Goal: Task Accomplishment & Management: Manage account settings

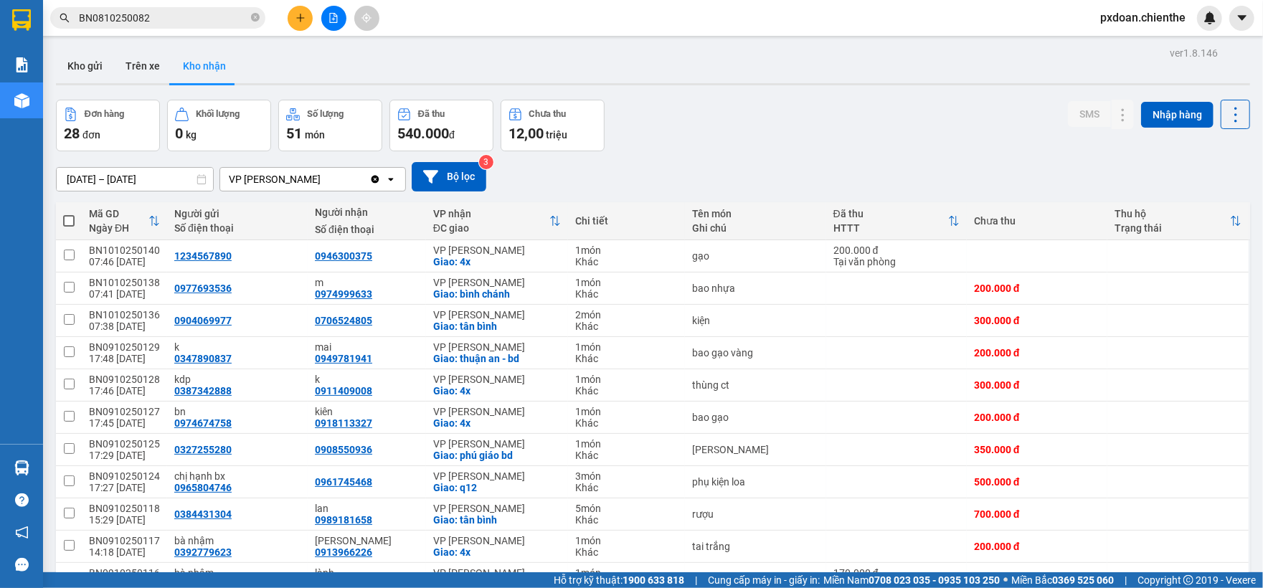
click at [209, 65] on button "Kho nhận" at bounding box center [204, 66] width 66 height 34
click at [77, 67] on button "Kho gửi" at bounding box center [85, 66] width 58 height 34
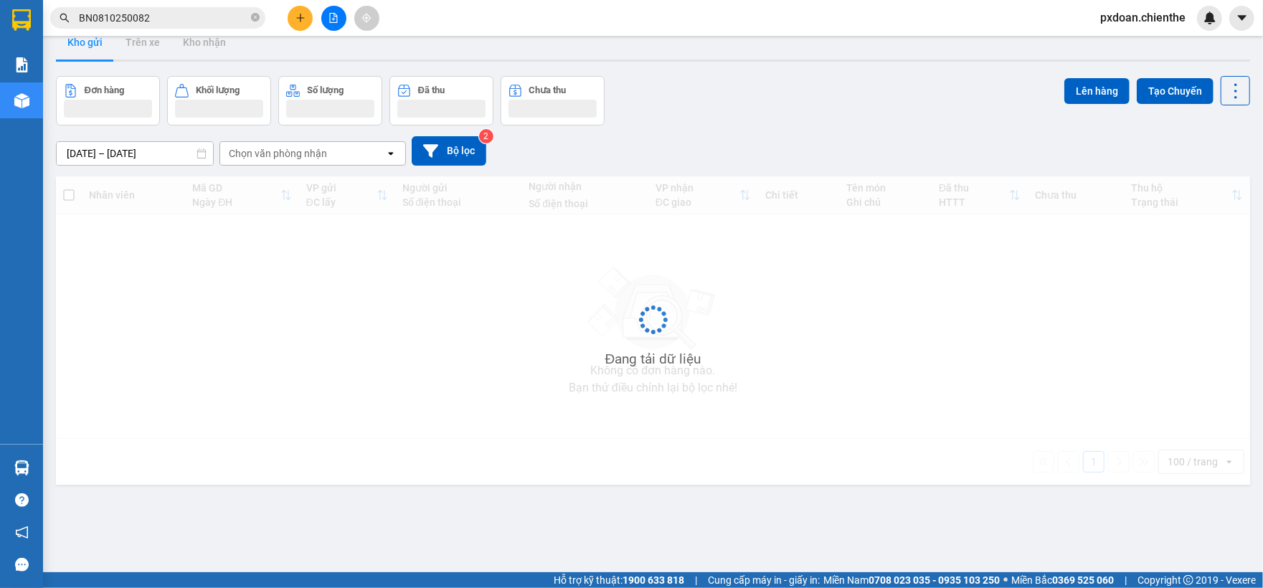
scroll to position [66, 0]
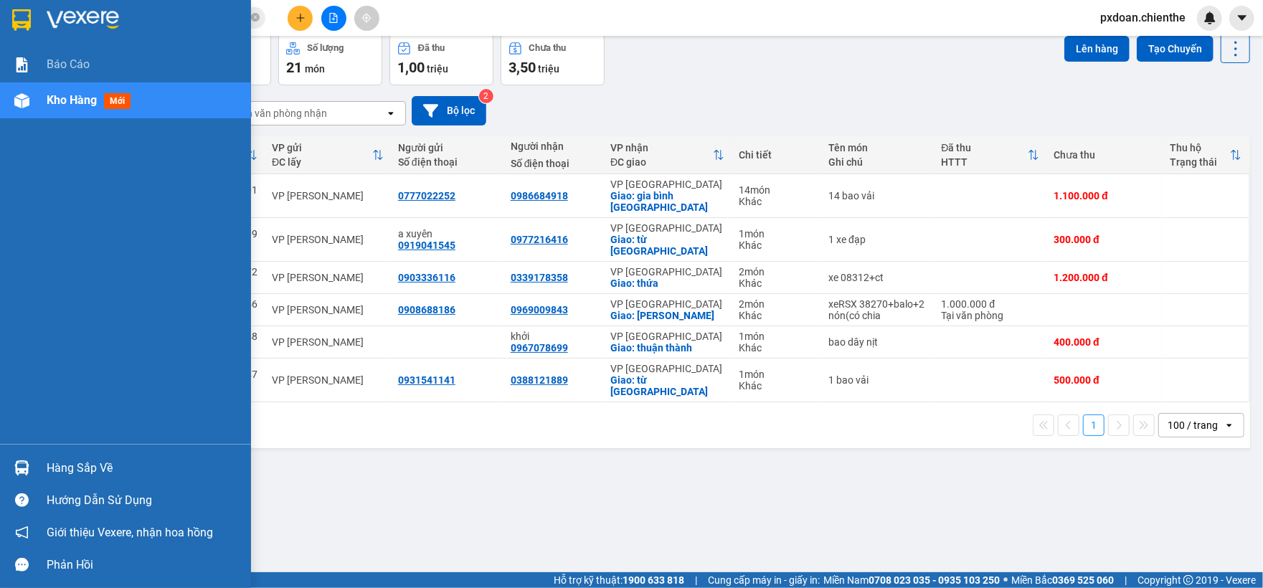
click at [47, 98] on span "Kho hàng" at bounding box center [72, 100] width 50 height 14
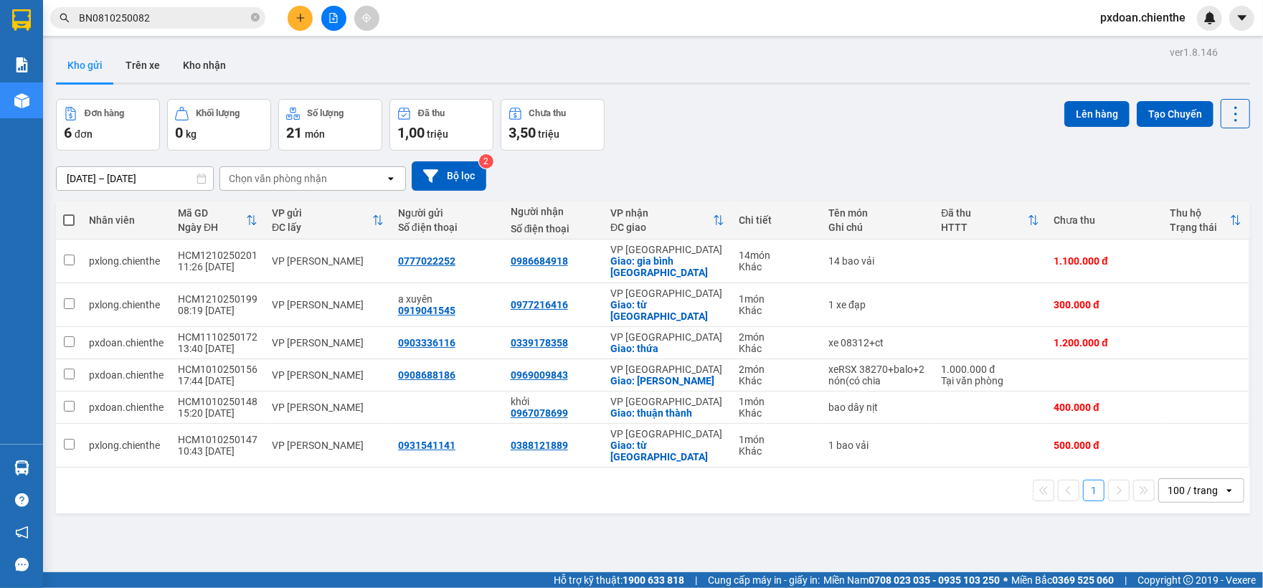
scroll to position [0, 0]
click at [217, 67] on button "Kho nhận" at bounding box center [204, 66] width 66 height 34
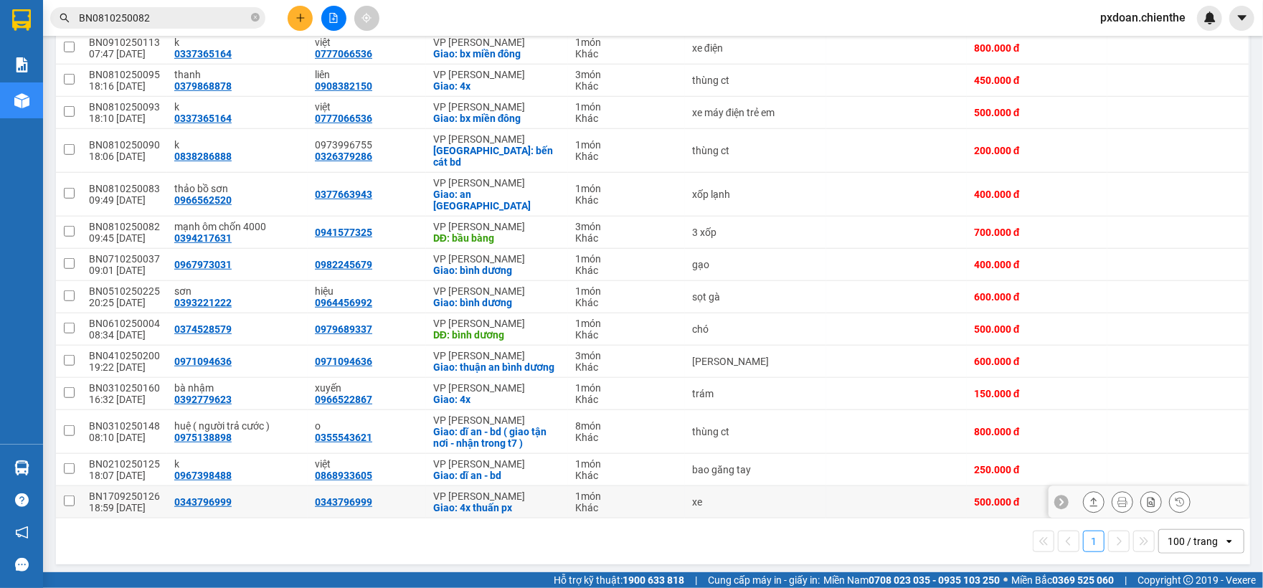
scroll to position [661, 0]
click at [1185, 533] on div "100 / trang" at bounding box center [1193, 540] width 50 height 14
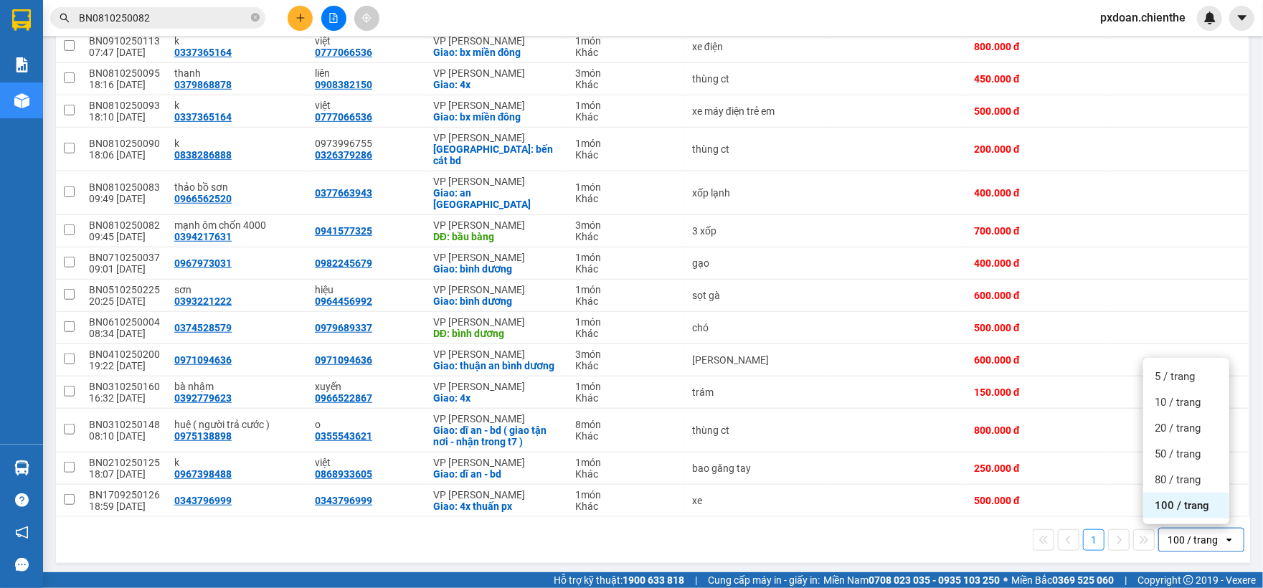
click at [1182, 503] on span "100 / trang" at bounding box center [1182, 506] width 55 height 14
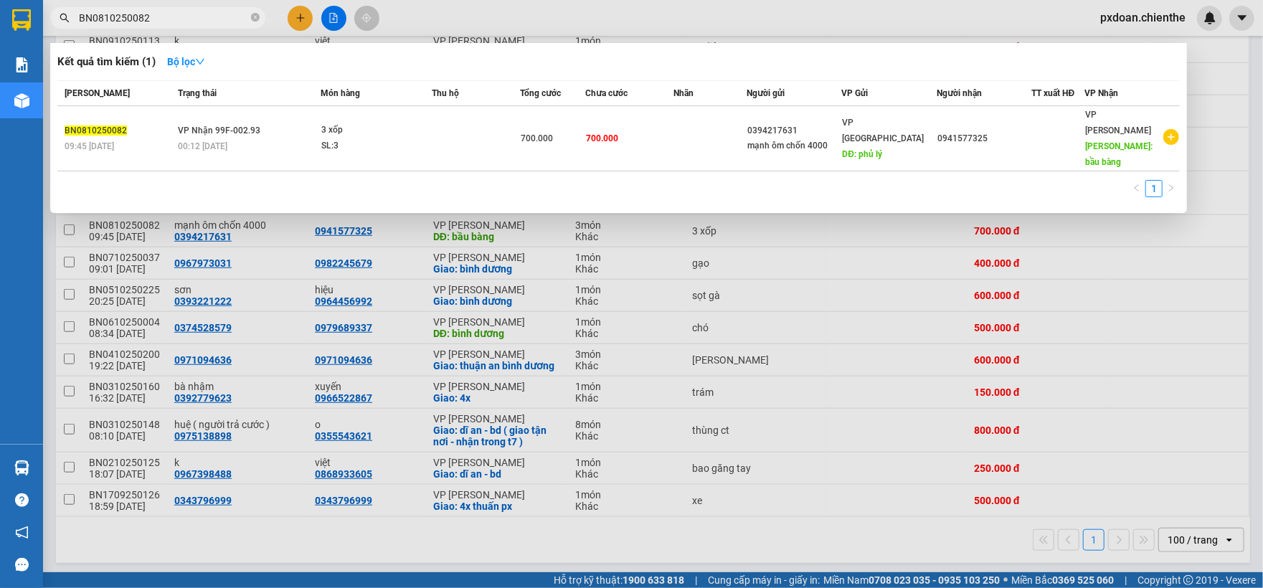
drag, startPoint x: 164, startPoint y: 14, endPoint x: 7, endPoint y: 21, distance: 156.5
click at [3, 18] on section "Kết quả tìm kiếm ( 1 ) Bộ lọc Mã ĐH Trạng thái Món hàng Thu hộ Tổng cước Chưa c…" at bounding box center [631, 294] width 1263 height 588
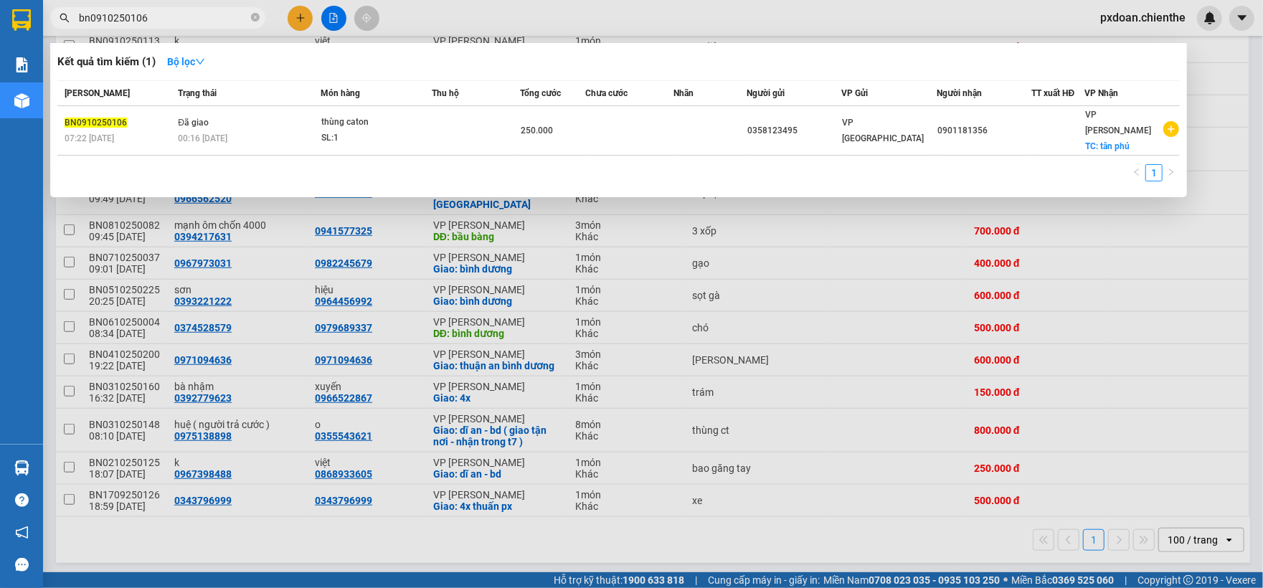
click at [270, 552] on div at bounding box center [631, 294] width 1263 height 588
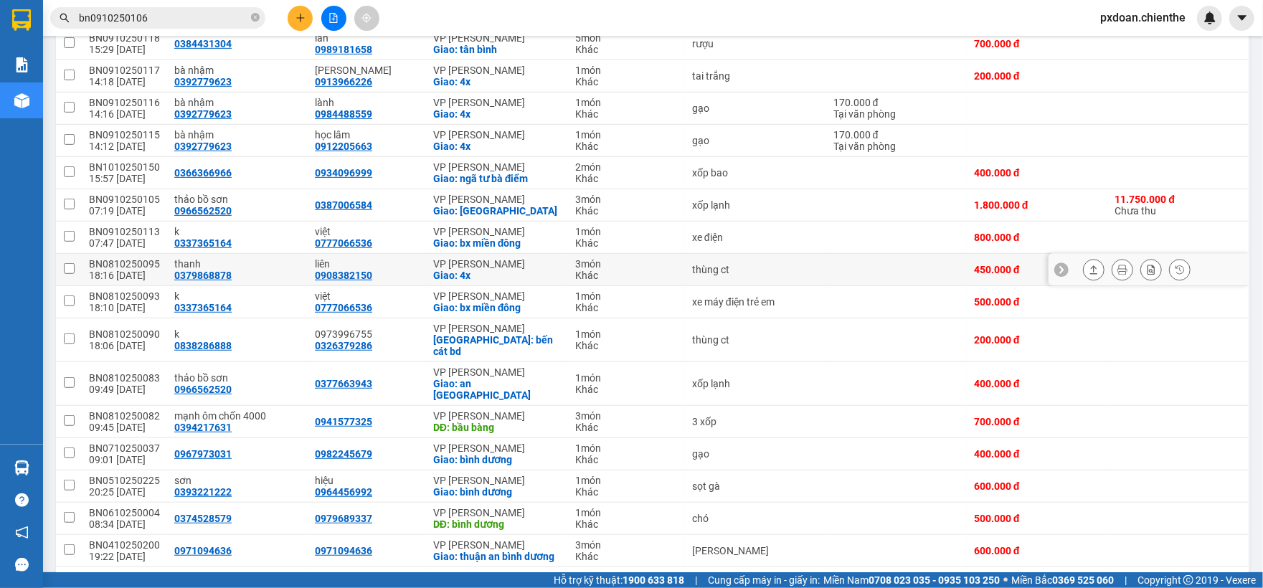
scroll to position [374, 0]
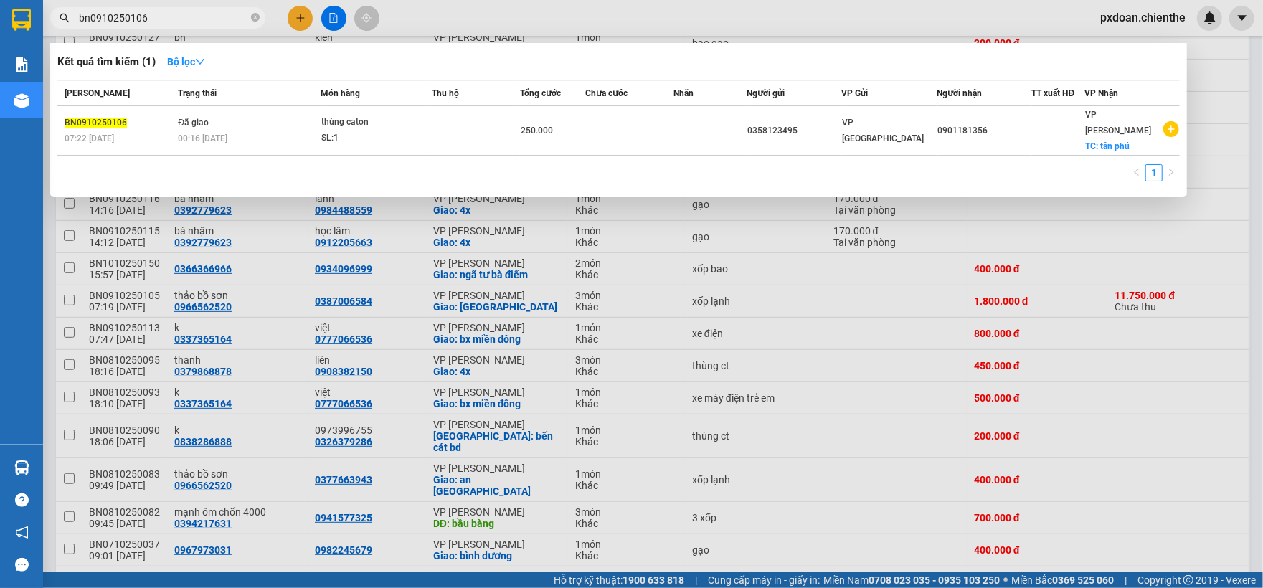
click at [171, 18] on input "bn0910250106" at bounding box center [163, 18] width 169 height 16
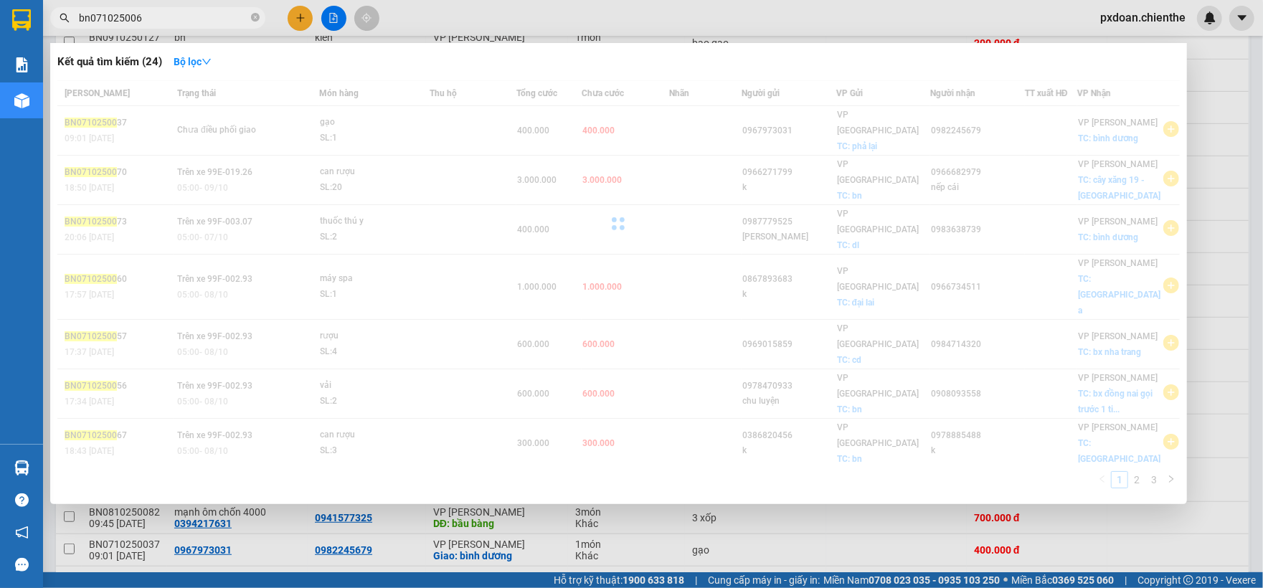
type input "bn0710250069"
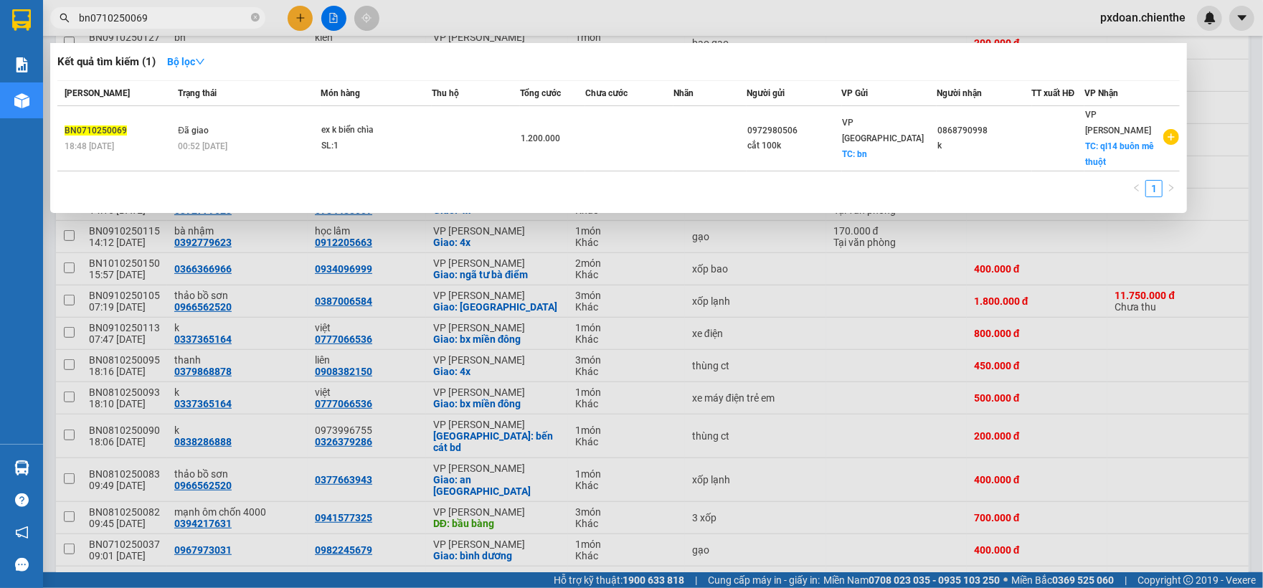
click at [256, 18] on icon "close-circle" at bounding box center [255, 17] width 9 height 9
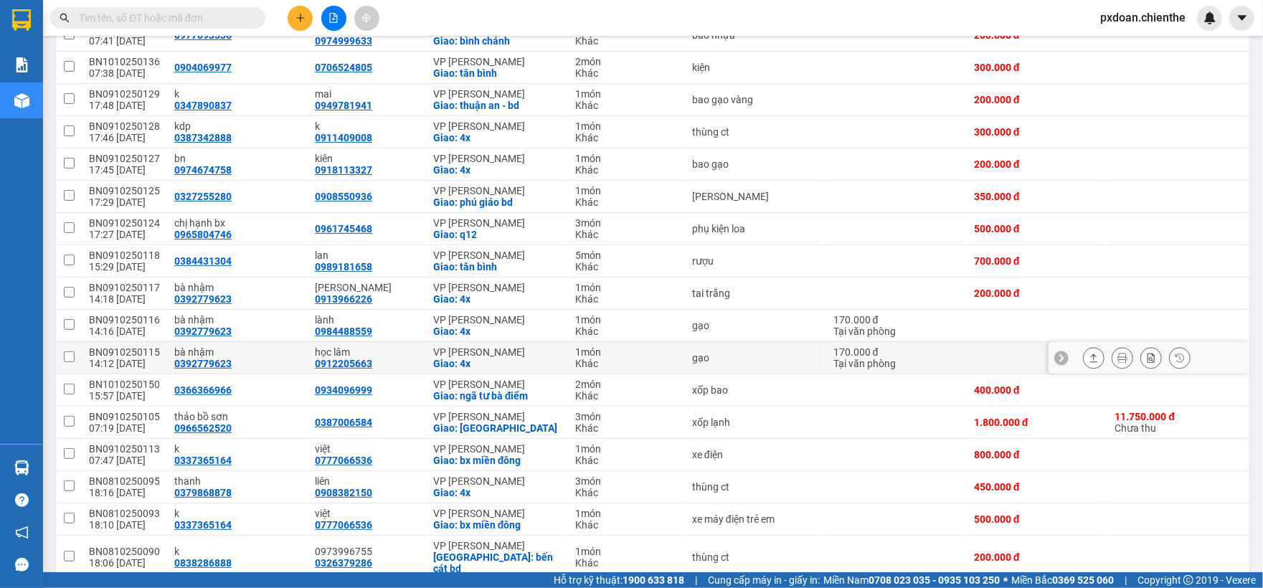
scroll to position [471, 0]
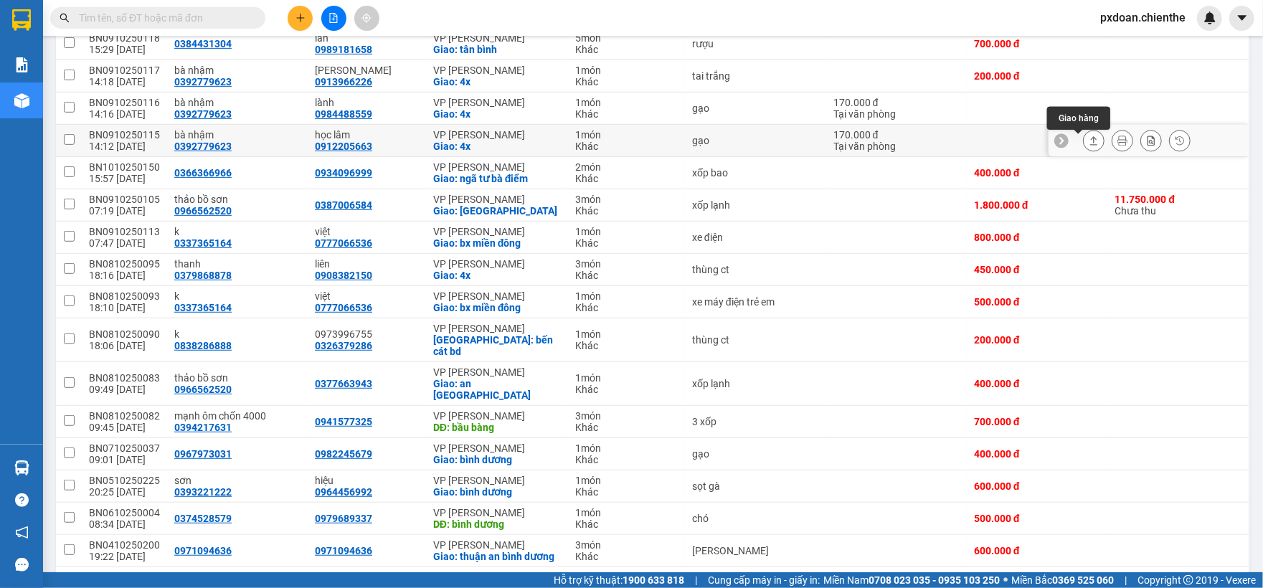
click at [1089, 146] on icon at bounding box center [1094, 141] width 10 height 10
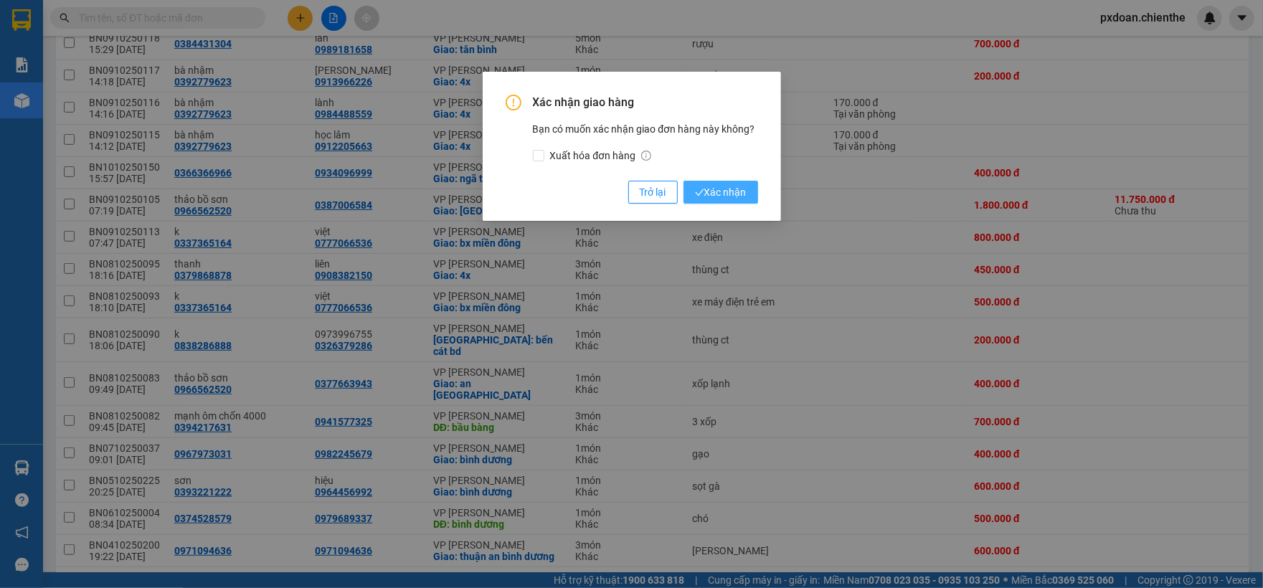
click at [727, 197] on span "Xác nhận" at bounding box center [721, 192] width 52 height 16
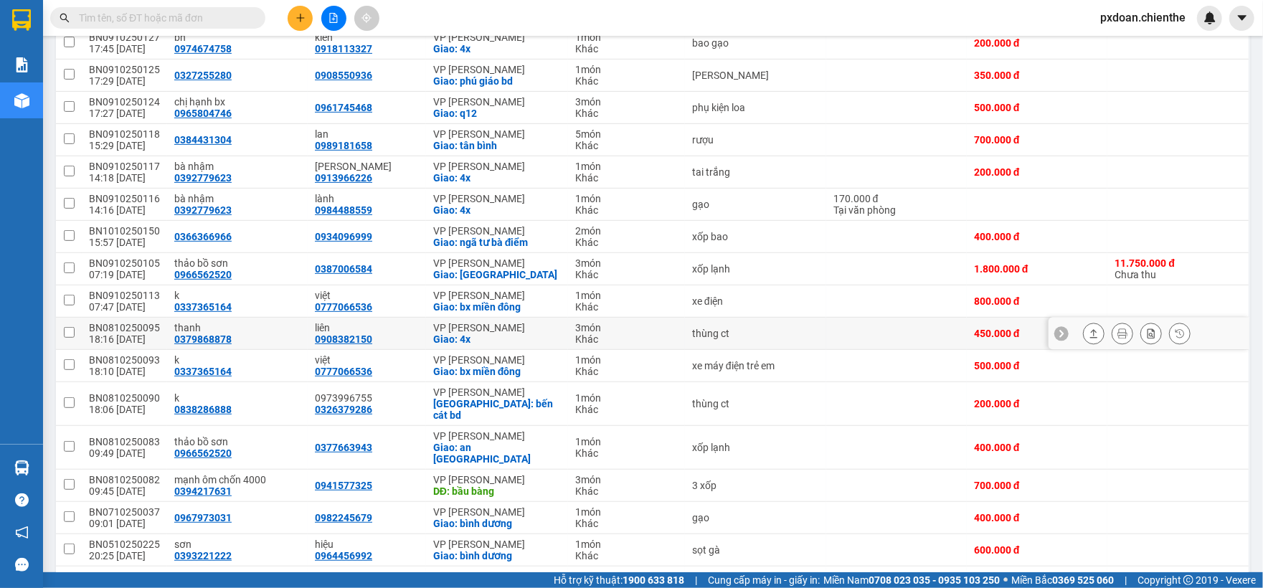
scroll to position [279, 0]
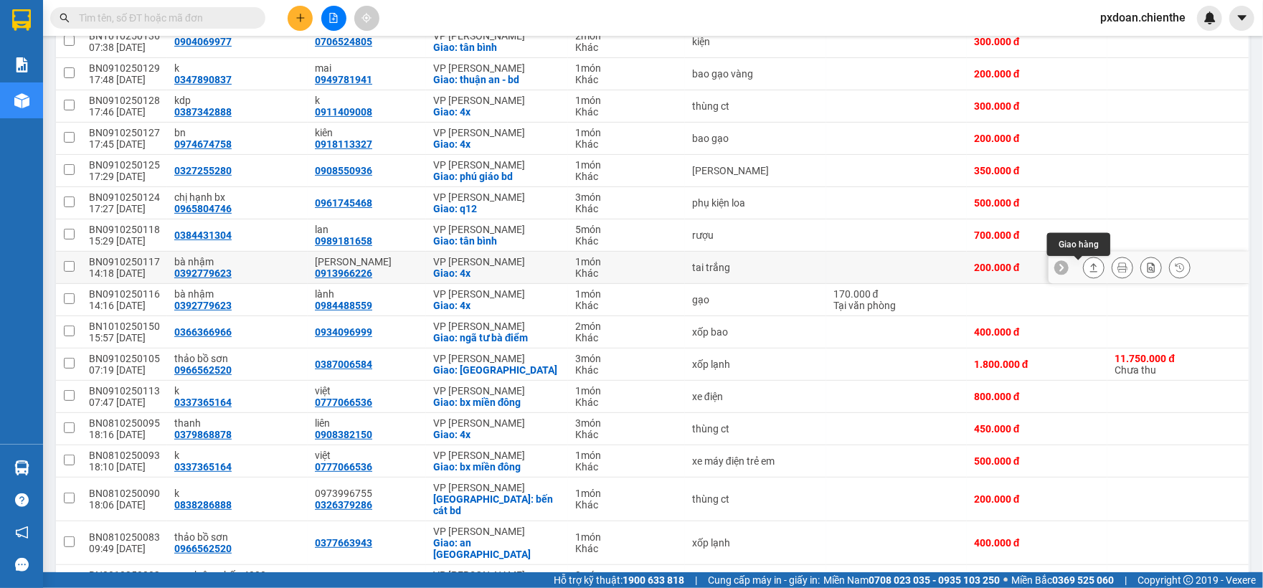
click at [1085, 270] on button at bounding box center [1094, 267] width 20 height 25
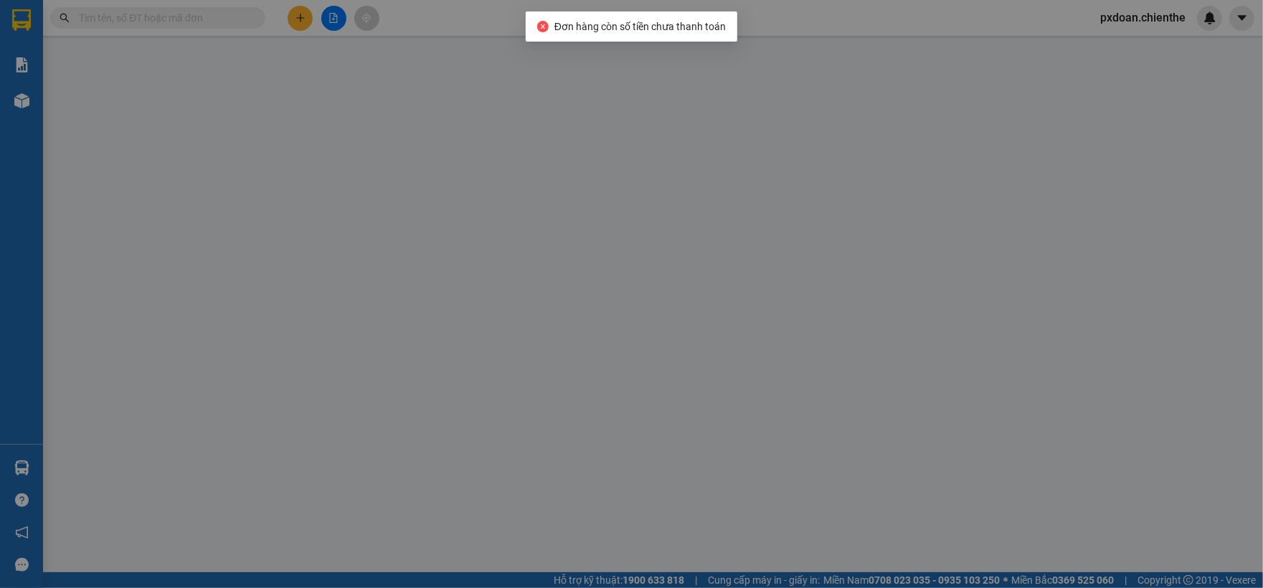
type input "0392779623"
type input "bà nhậm"
type input "0913966226"
type input "[PERSON_NAME]"
type input "0"
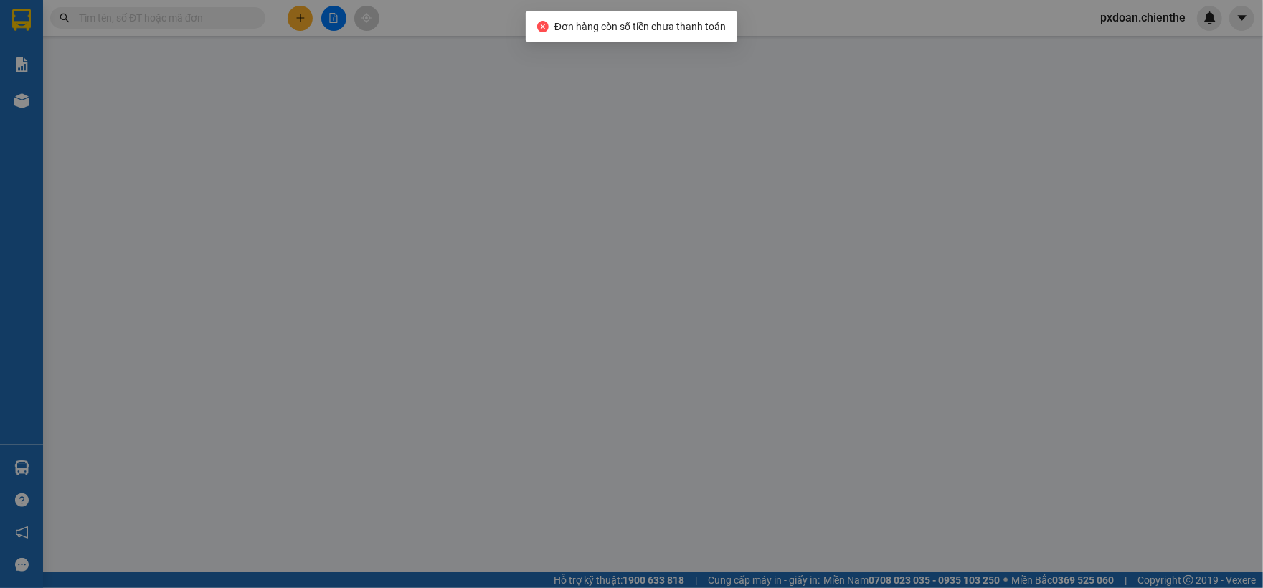
type input "200.000"
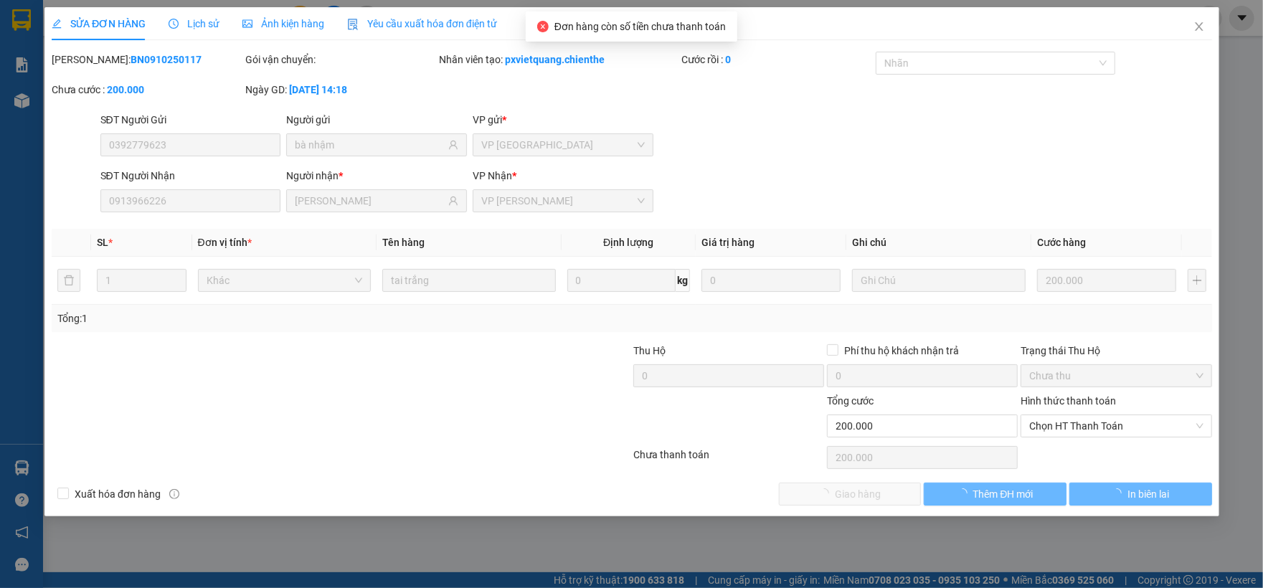
drag, startPoint x: 1092, startPoint y: 423, endPoint x: 1086, endPoint y: 446, distance: 24.4
click at [1092, 428] on span "Chọn HT Thanh Toán" at bounding box center [1116, 426] width 174 height 22
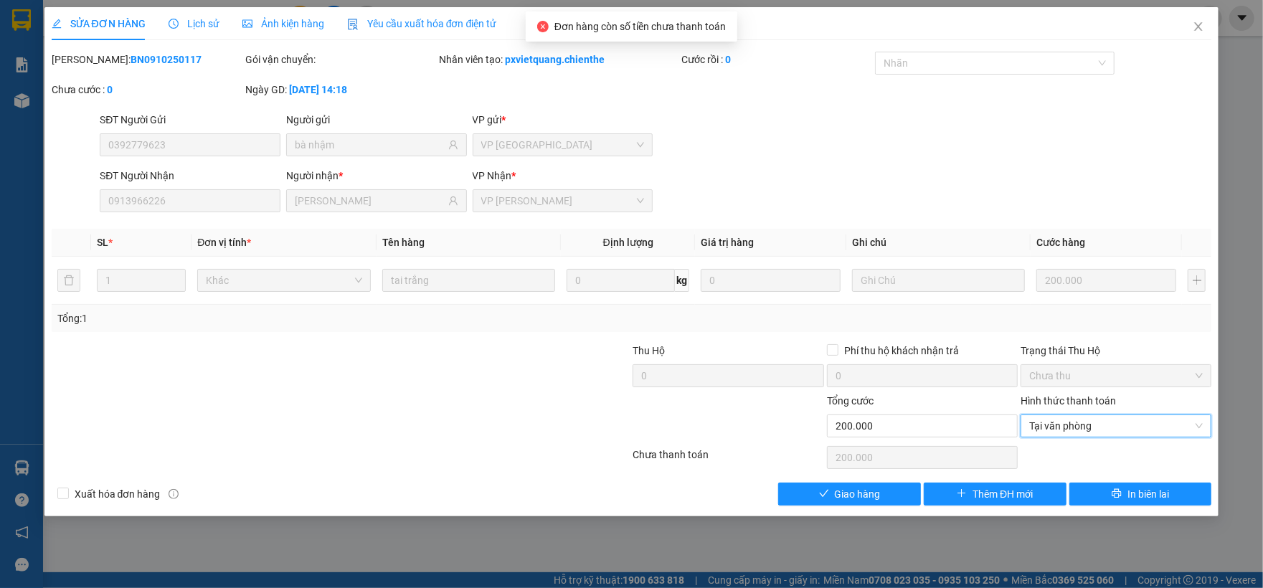
type input "0"
drag, startPoint x: 901, startPoint y: 491, endPoint x: 1004, endPoint y: 394, distance: 141.6
click at [901, 491] on button "Giao hàng" at bounding box center [849, 494] width 143 height 23
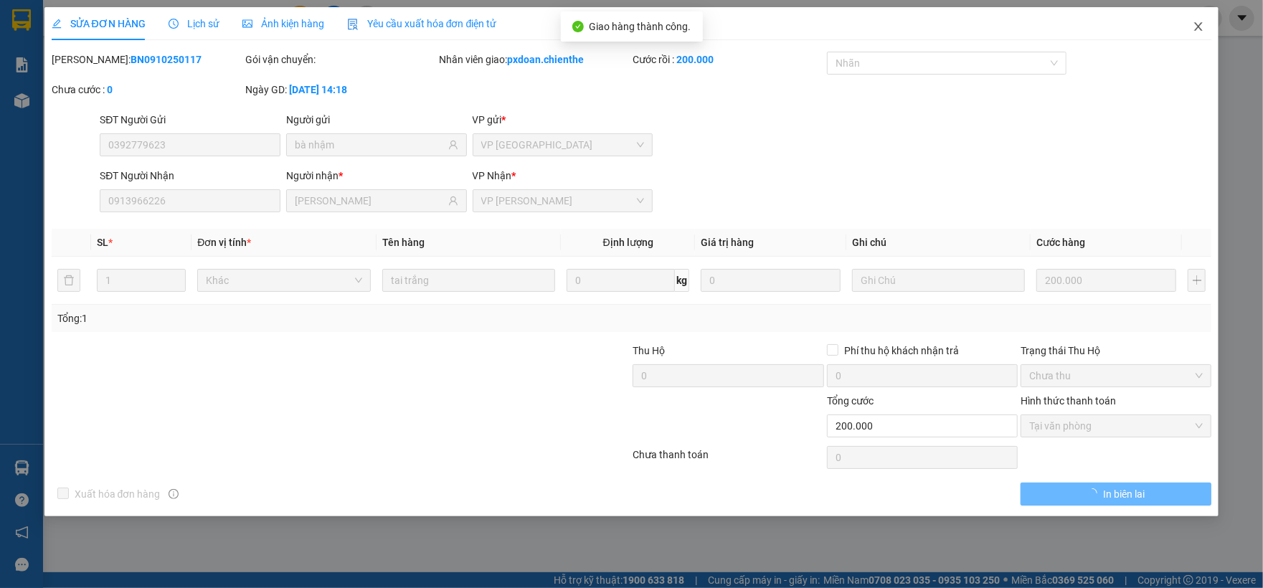
click at [1201, 29] on icon "close" at bounding box center [1199, 26] width 8 height 9
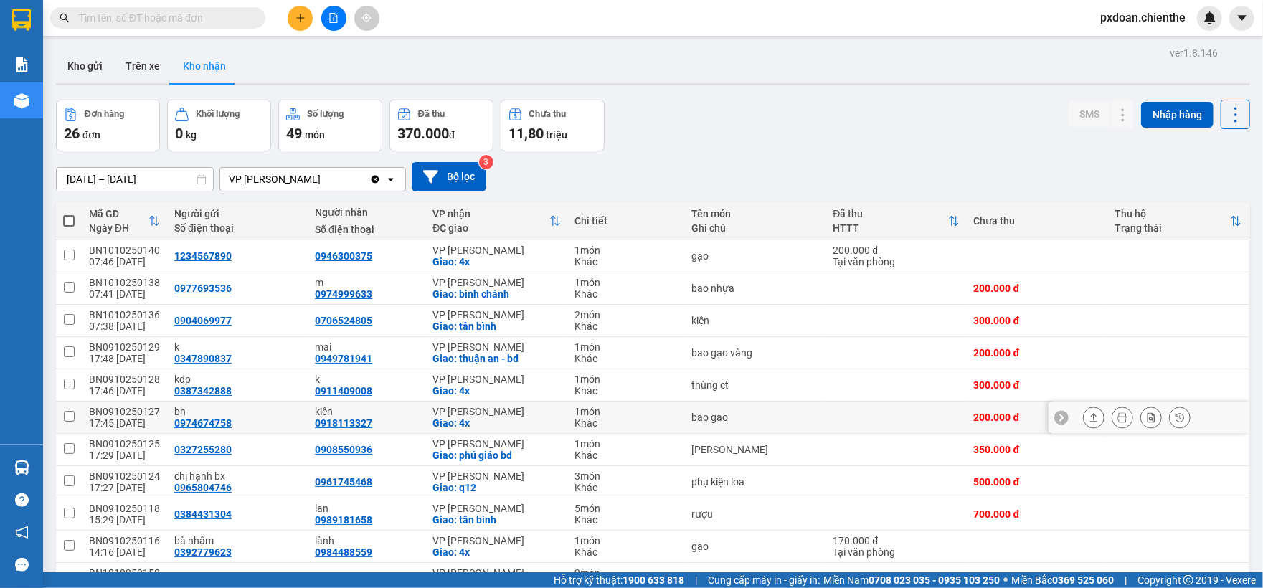
scroll to position [95, 0]
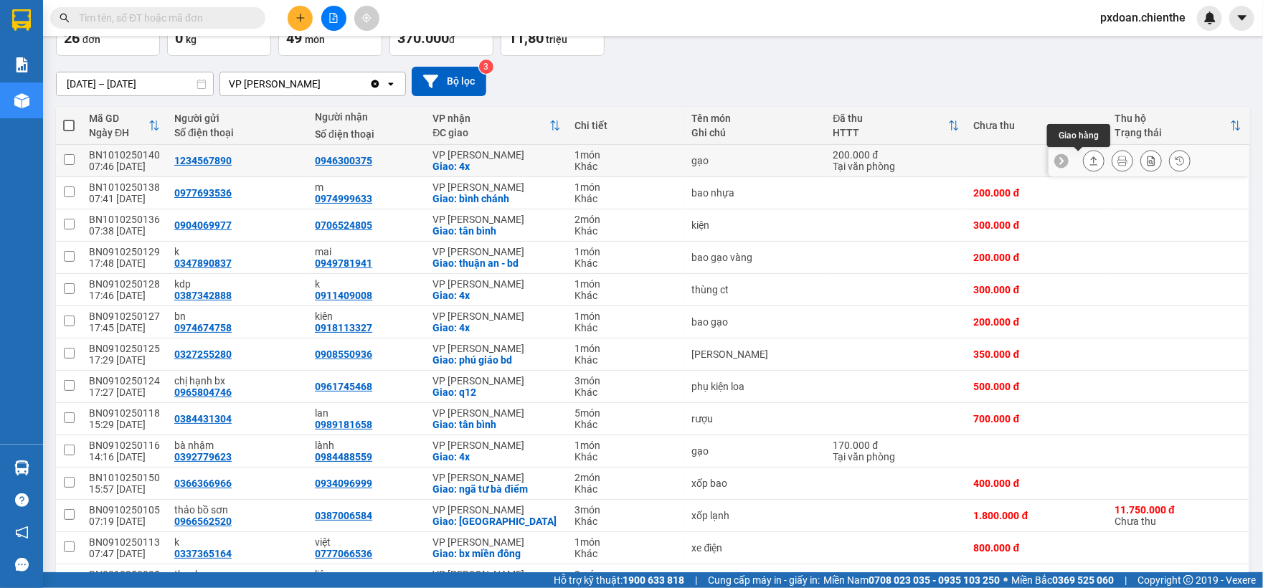
click at [1090, 161] on icon at bounding box center [1094, 160] width 8 height 9
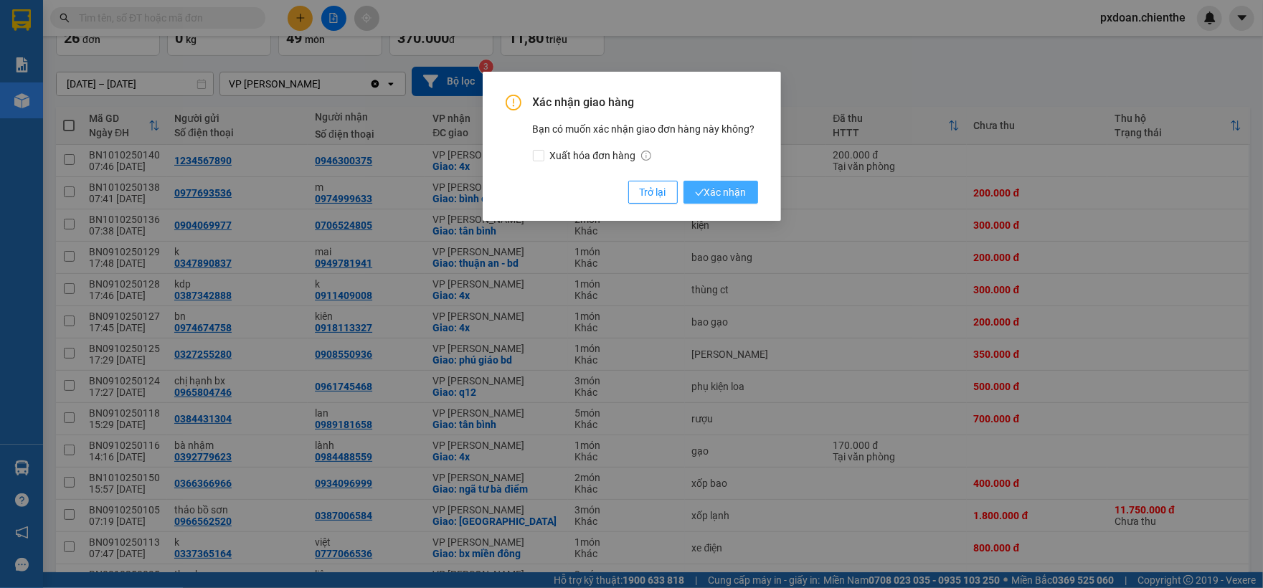
click at [727, 182] on button "Xác nhận" at bounding box center [721, 192] width 75 height 23
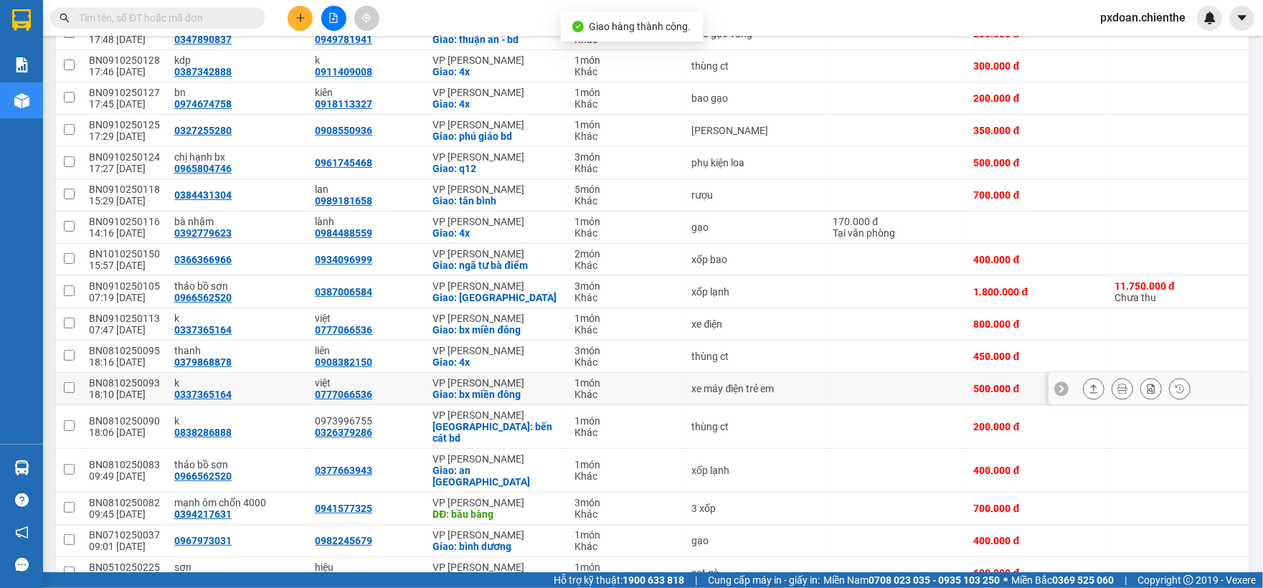
scroll to position [288, 0]
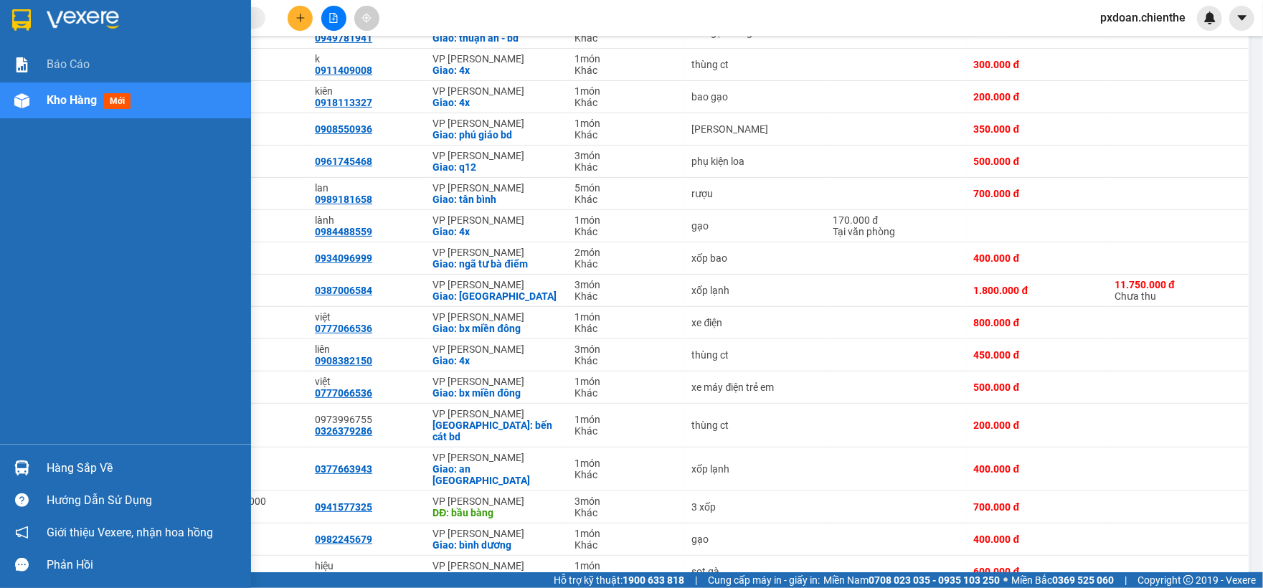
click at [47, 466] on div "Hàng sắp về" at bounding box center [144, 469] width 194 height 22
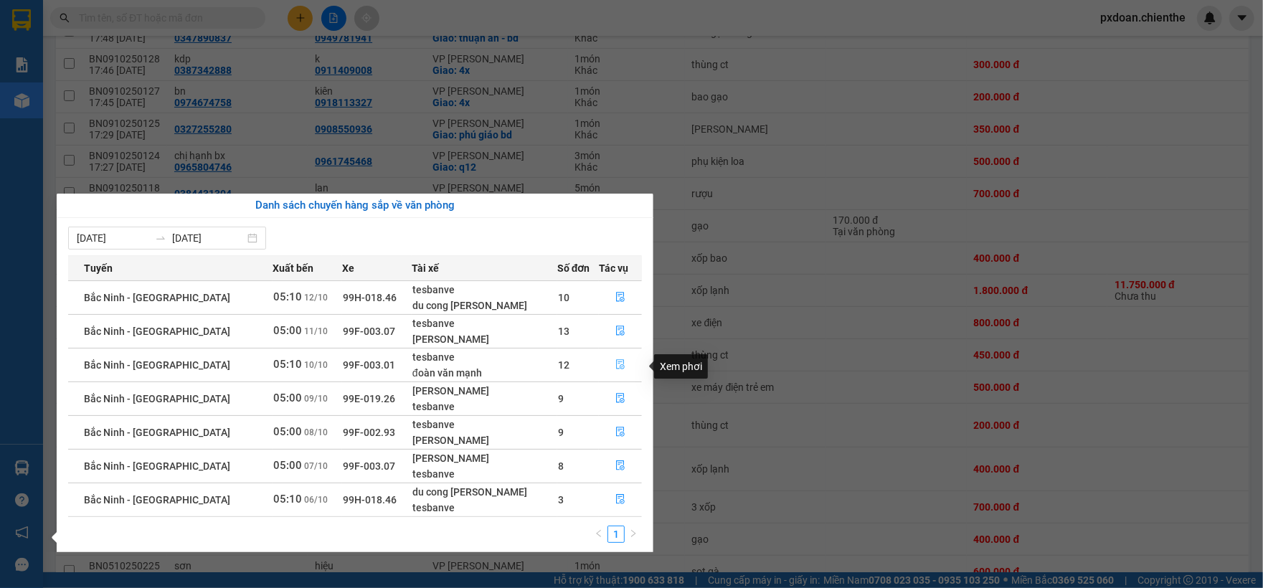
click at [616, 363] on icon "file-done" at bounding box center [621, 364] width 10 height 10
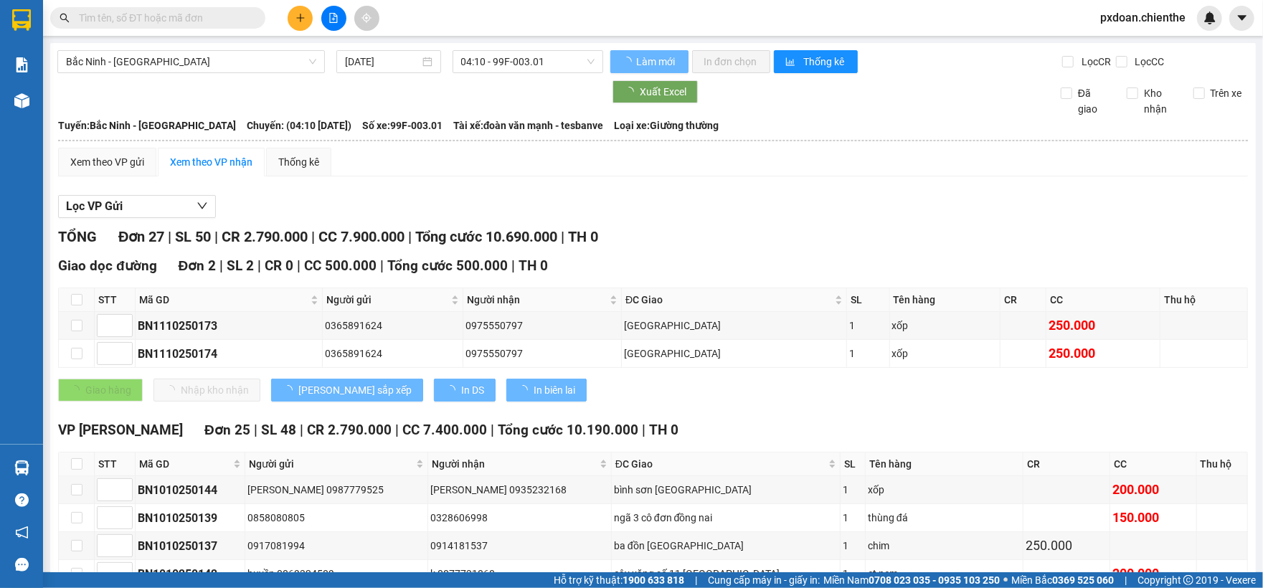
type input "[DATE]"
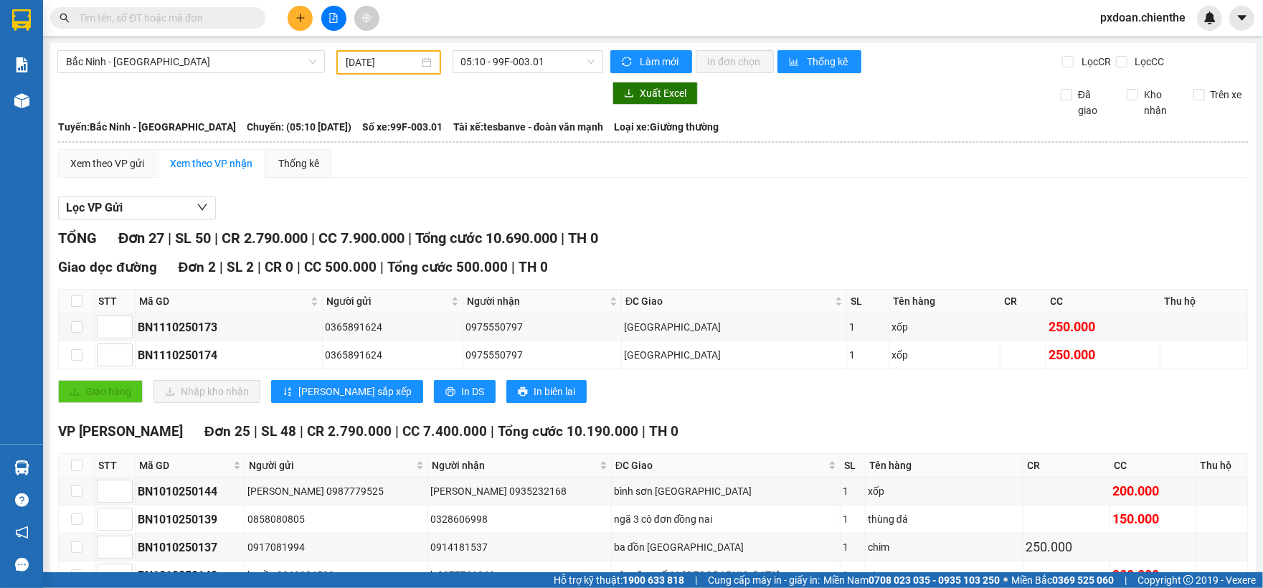
click at [187, 23] on input "text" at bounding box center [163, 18] width 169 height 16
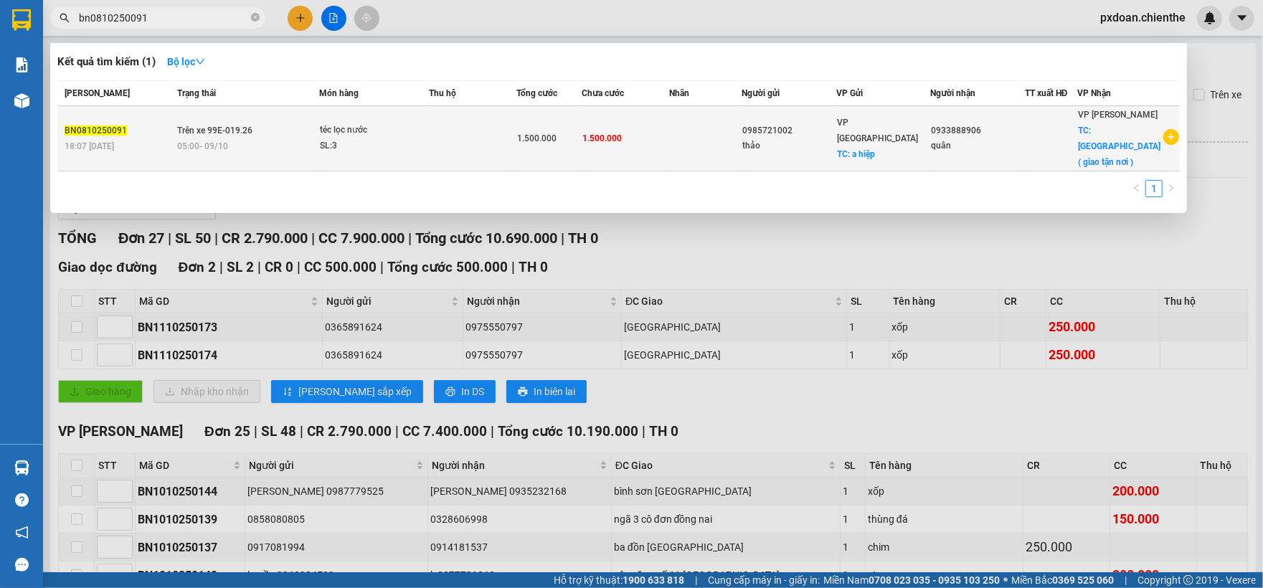
type input "bn0810250091"
click at [1169, 129] on icon "plus-circle" at bounding box center [1172, 137] width 16 height 16
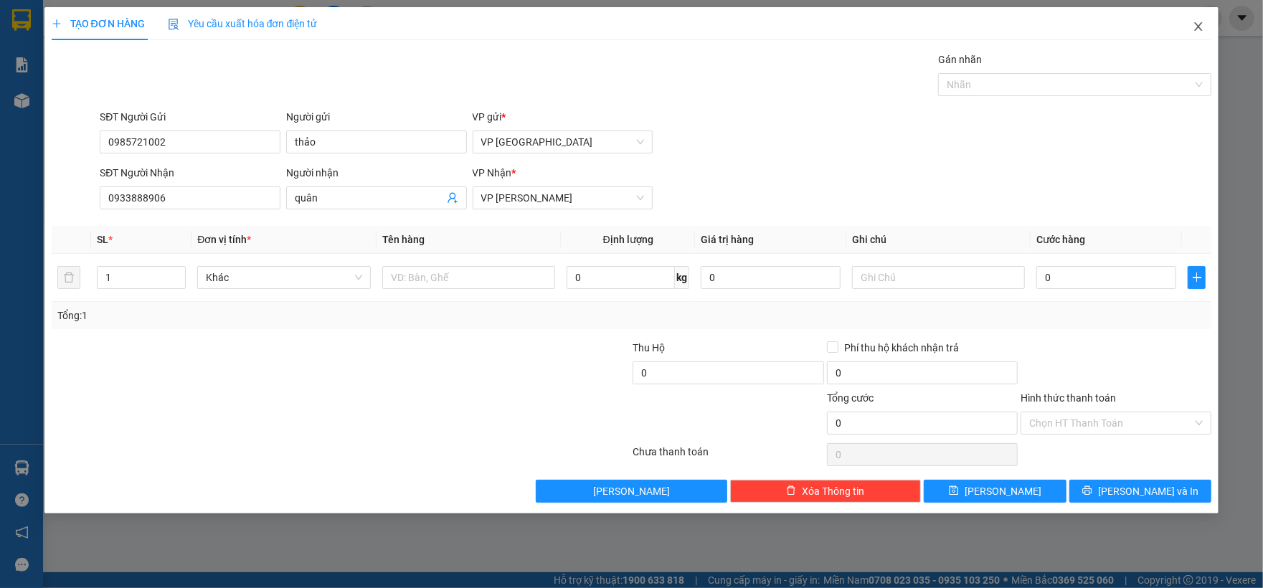
click at [1202, 20] on span "Close" at bounding box center [1199, 27] width 40 height 40
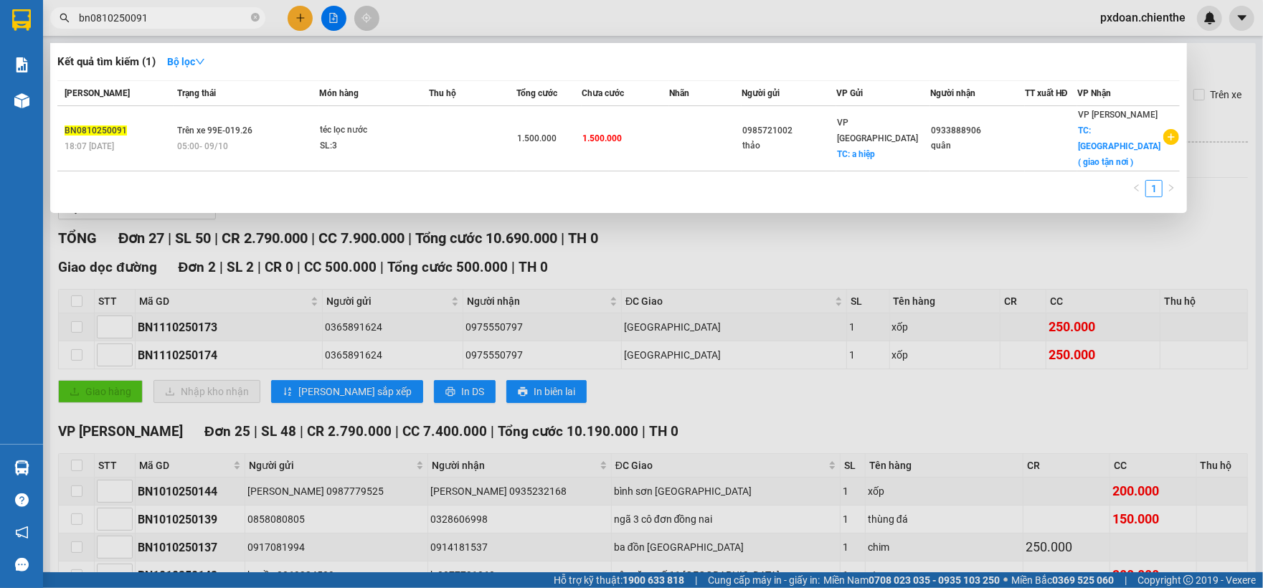
click at [133, 14] on input "bn0810250091" at bounding box center [163, 18] width 169 height 16
click at [1001, 6] on div at bounding box center [631, 294] width 1263 height 588
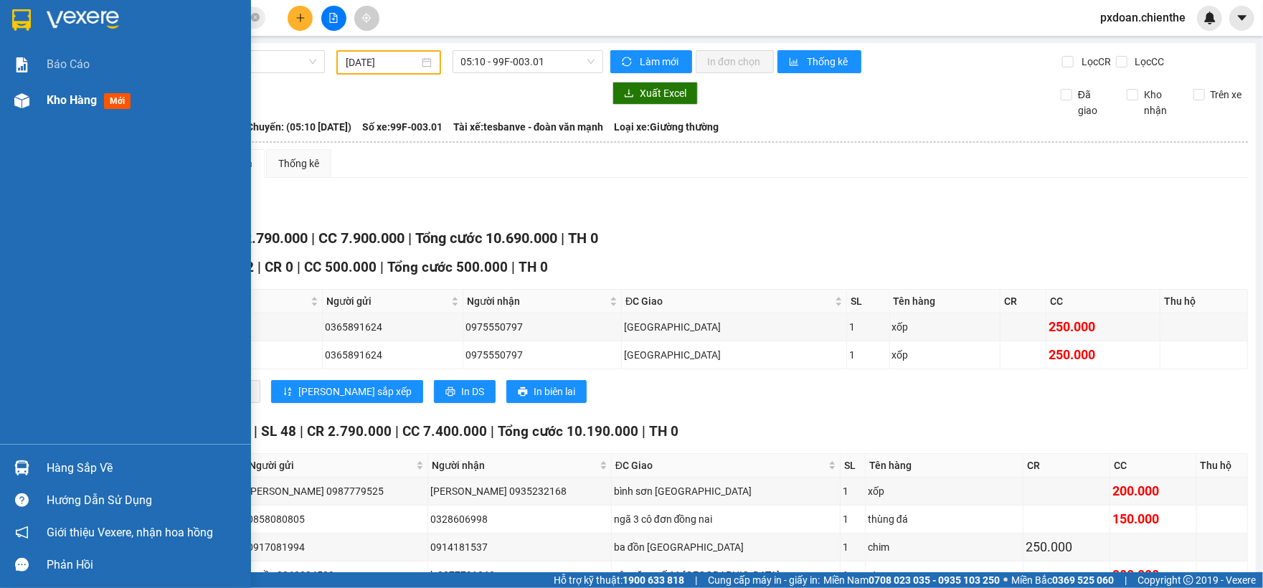
click at [30, 99] on div at bounding box center [21, 100] width 25 height 25
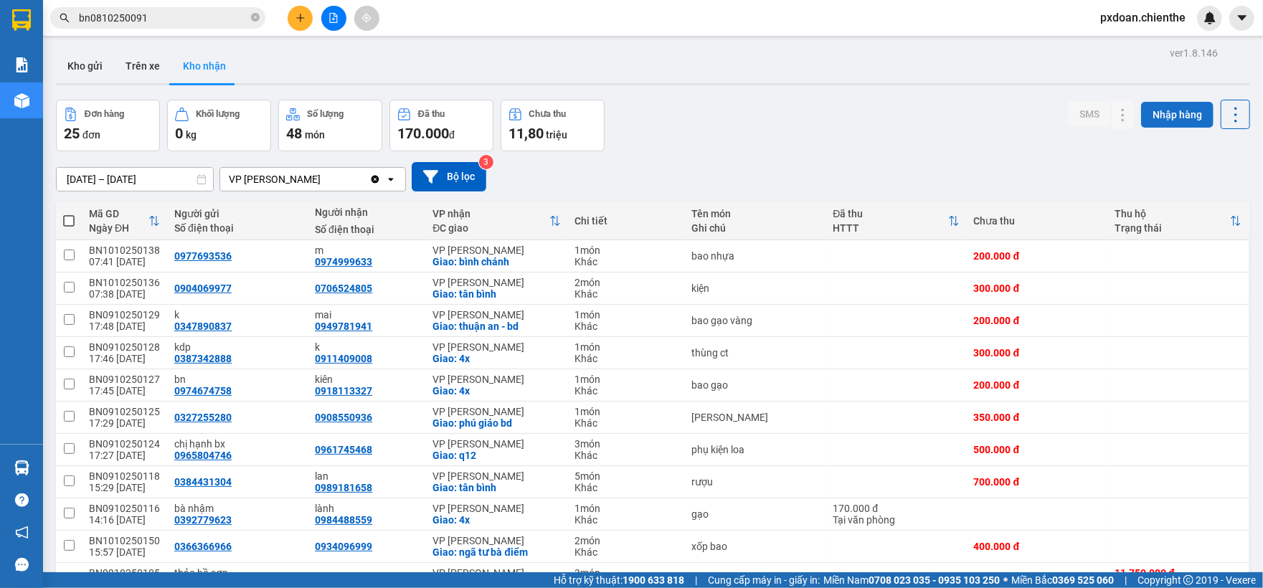
click at [1162, 115] on button "Nhập hàng" at bounding box center [1177, 115] width 72 height 26
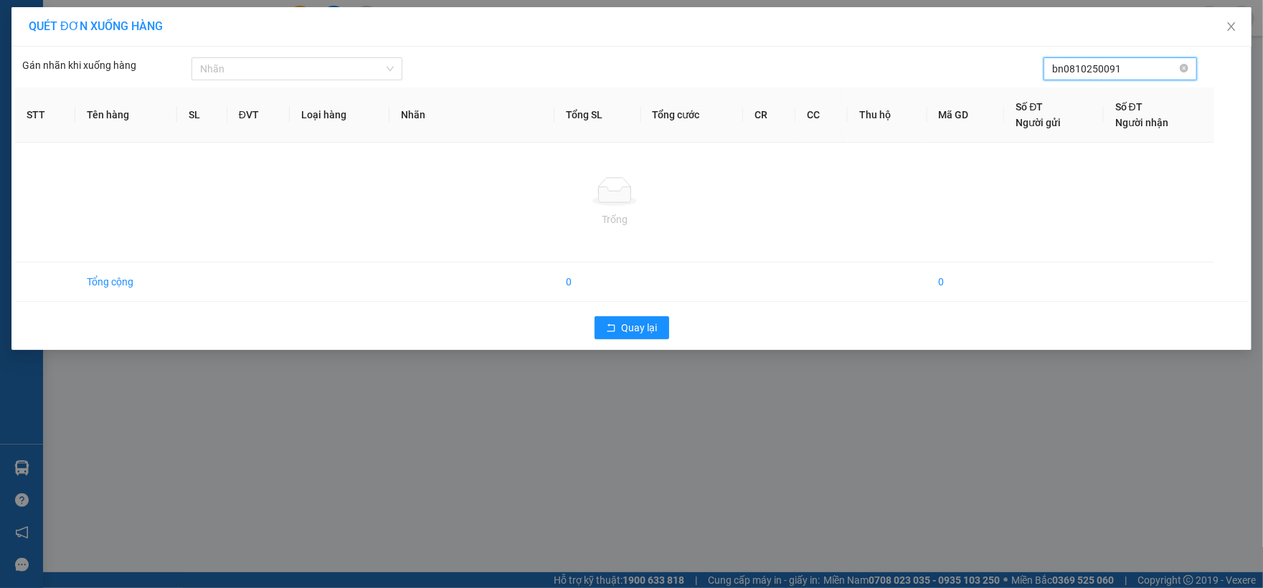
type input "bn0810250091"
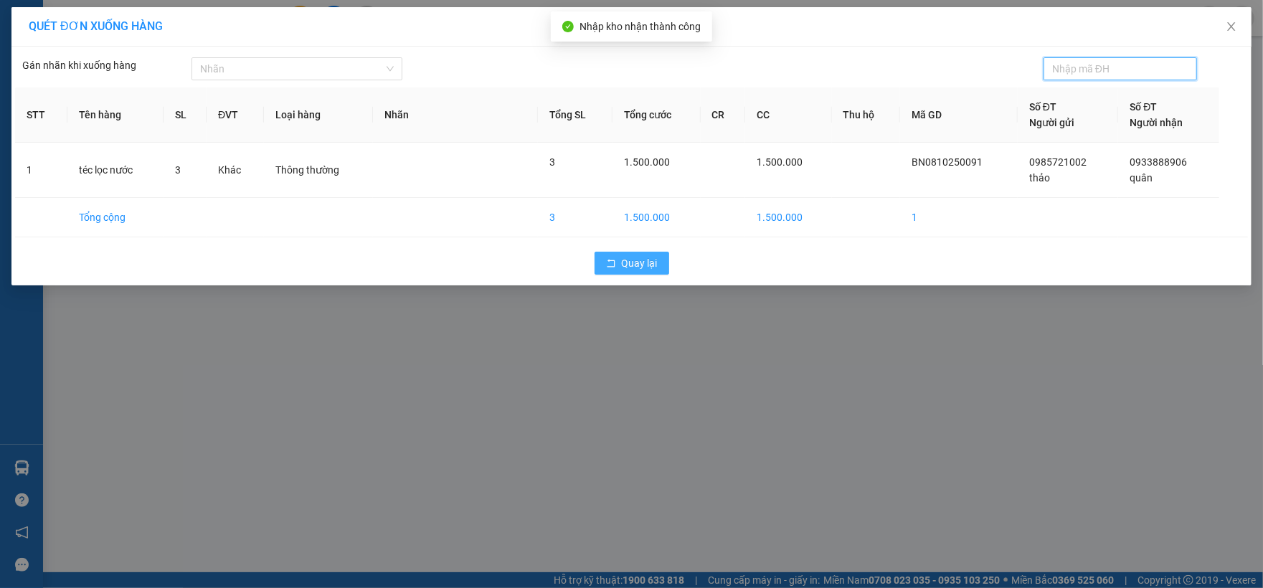
click at [650, 263] on span "Quay lại" at bounding box center [640, 263] width 36 height 16
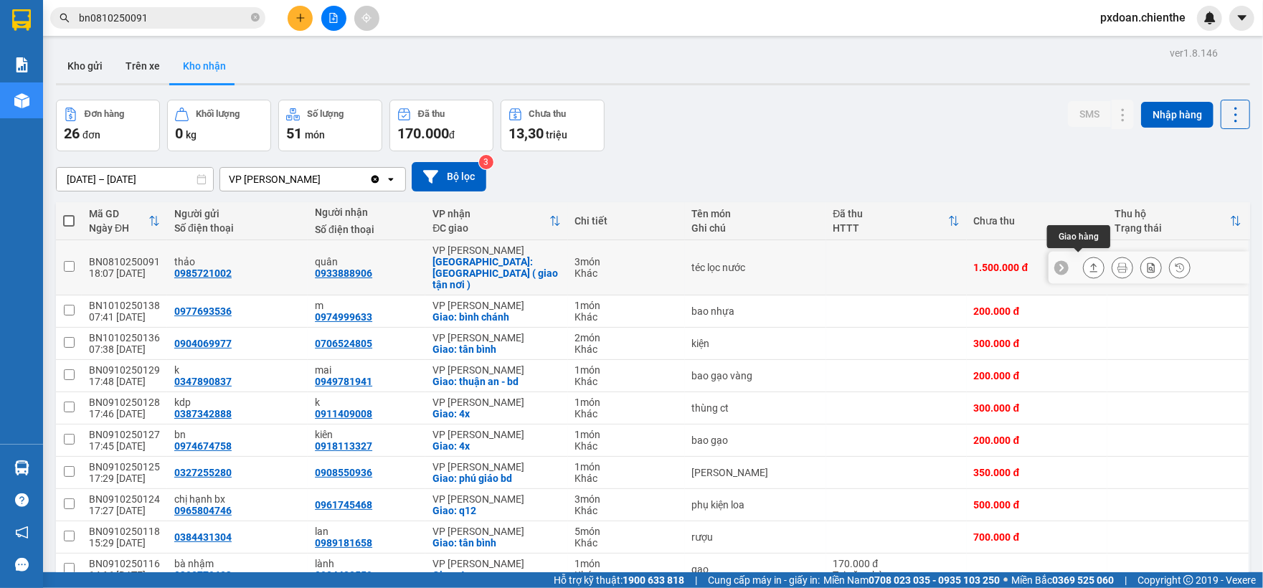
click at [1089, 263] on icon at bounding box center [1094, 268] width 10 height 10
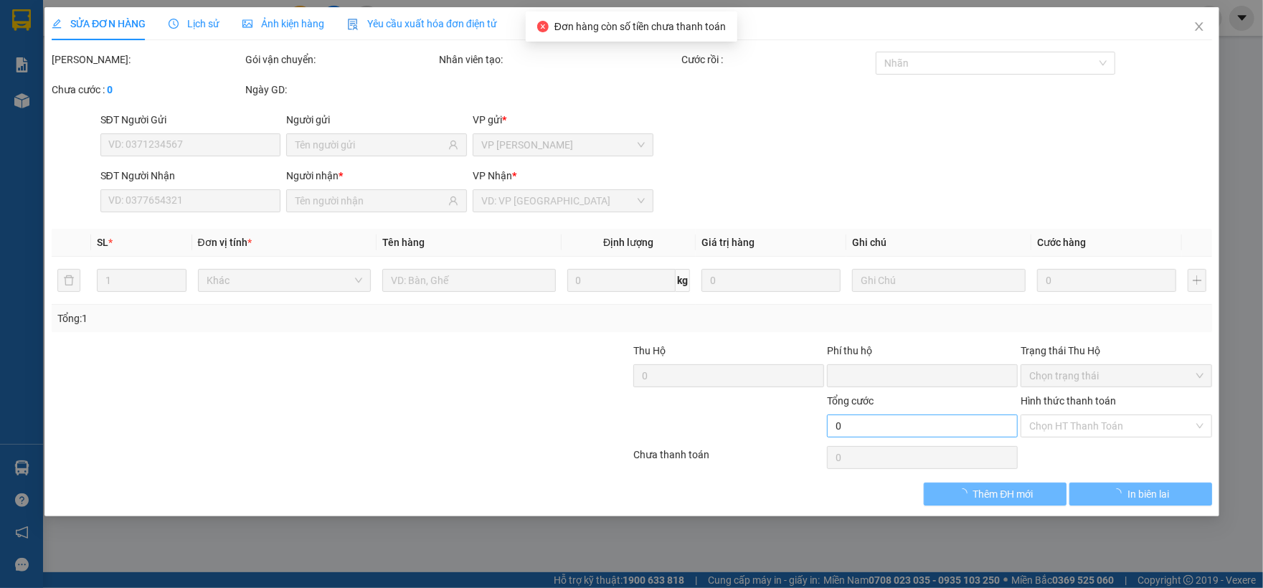
type input "0985721002"
type input "thảo"
type input "0933888906"
type input "quân"
type input "0"
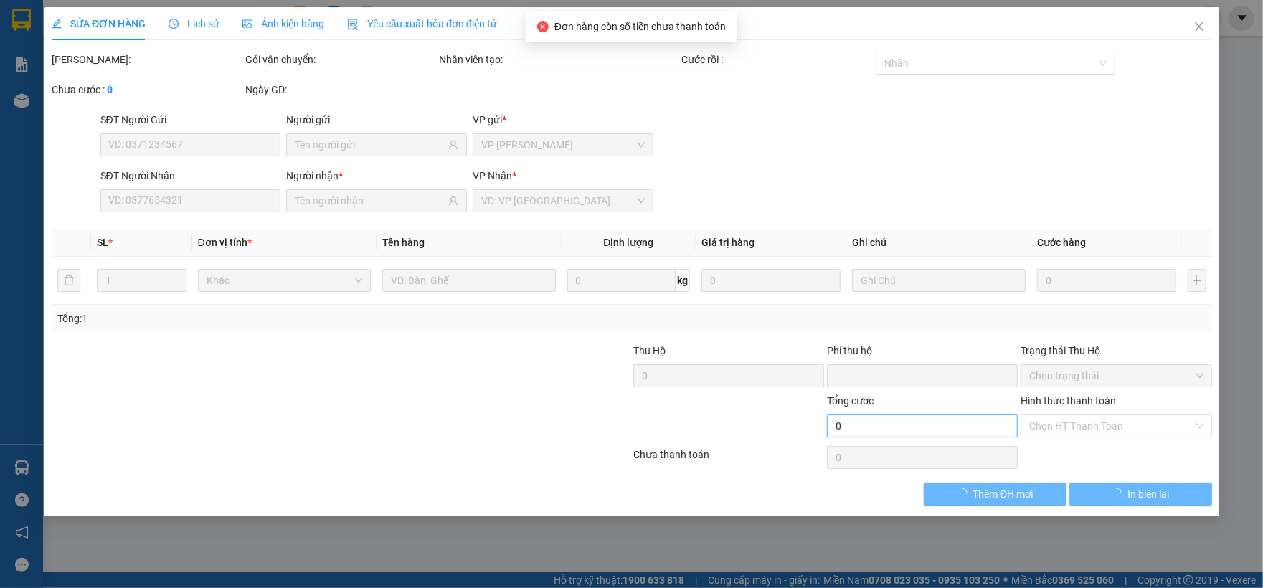
type input "1.500.000"
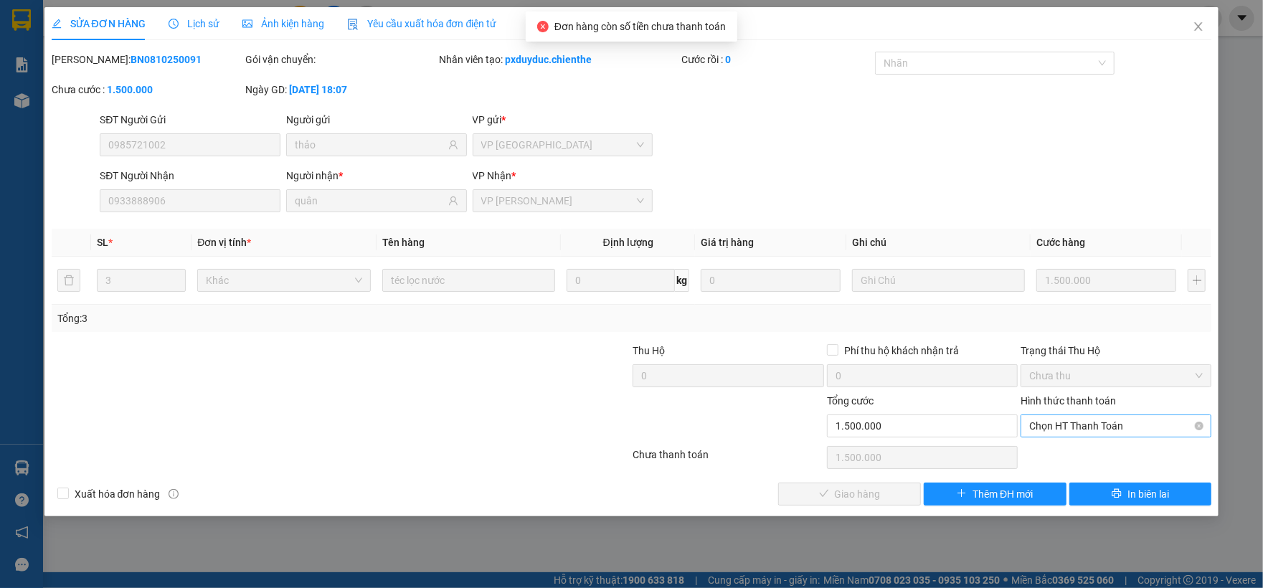
click at [1071, 437] on span "Chọn HT Thanh Toán" at bounding box center [1116, 426] width 174 height 22
drag, startPoint x: 1070, startPoint y: 453, endPoint x: 1048, endPoint y: 466, distance: 25.7
click at [1069, 454] on div "Tại văn phòng" at bounding box center [1116, 456] width 174 height 16
type input "0"
click at [895, 500] on button "Giao hàng" at bounding box center [849, 494] width 143 height 23
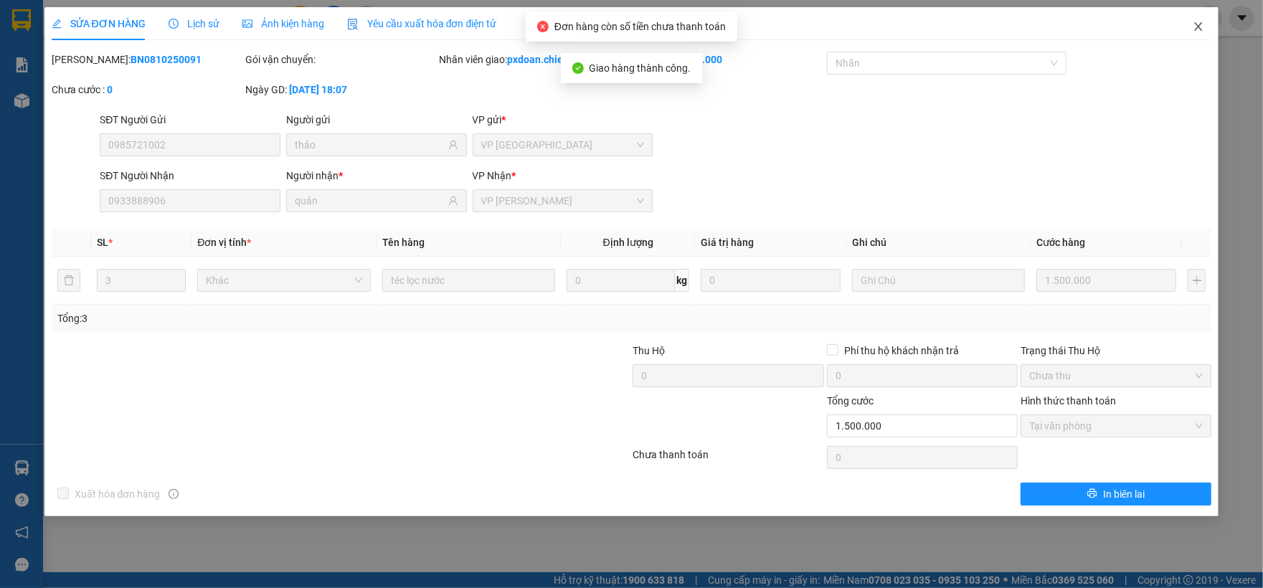
click at [1199, 27] on icon "close" at bounding box center [1199, 26] width 8 height 9
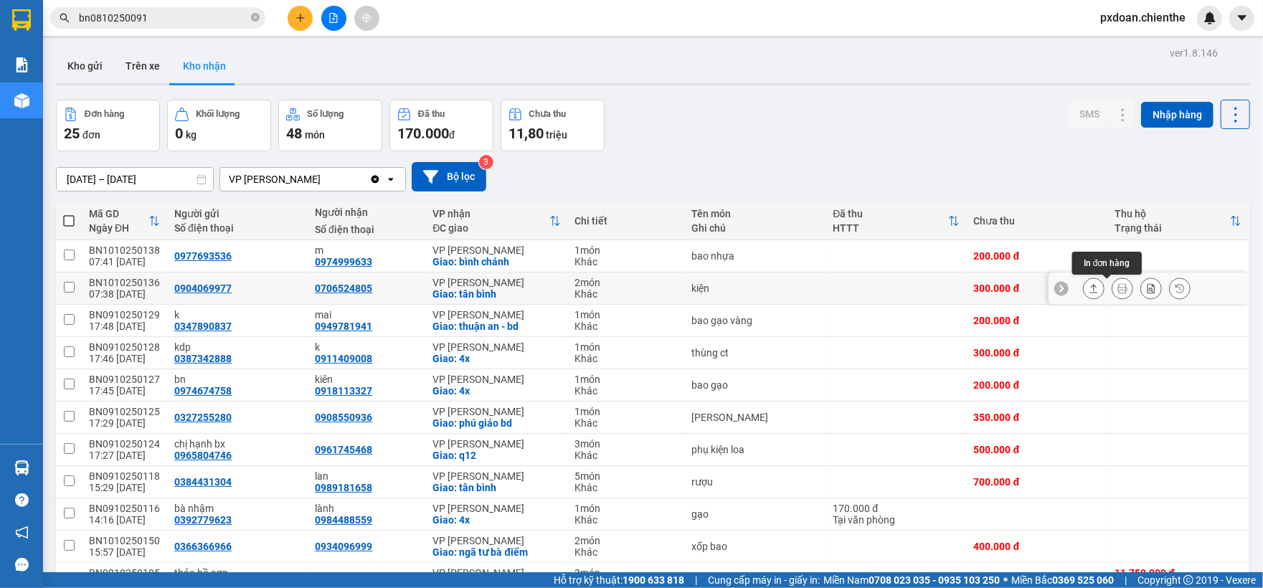
click at [1086, 293] on button at bounding box center [1094, 288] width 20 height 25
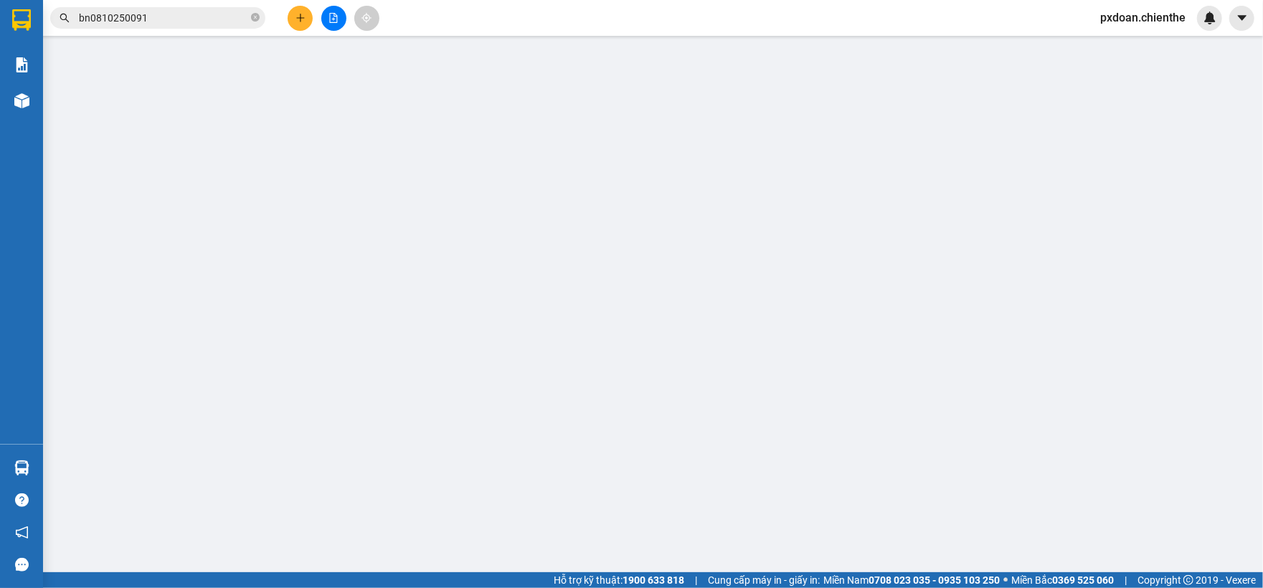
type input "0904069977"
type input "0706524805"
type input "0"
type input "300.000"
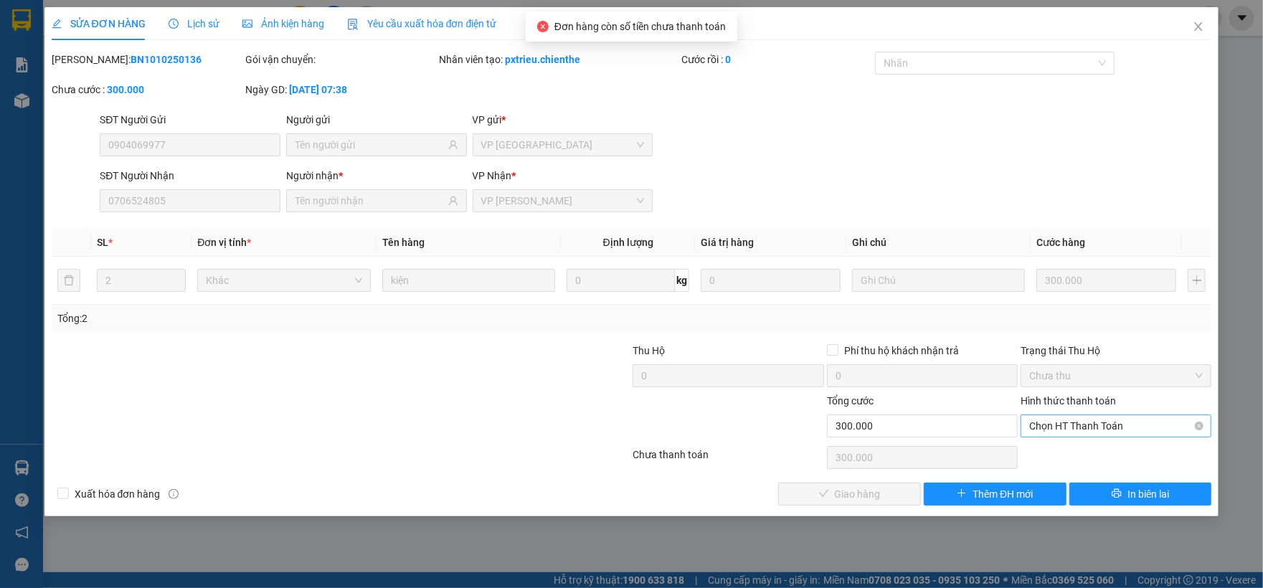
click at [1076, 428] on span "Chọn HT Thanh Toán" at bounding box center [1116, 426] width 174 height 22
drag, startPoint x: 1070, startPoint y: 454, endPoint x: 928, endPoint y: 469, distance: 143.6
click at [1065, 456] on div "Tại văn phòng" at bounding box center [1116, 456] width 174 height 16
type input "0"
click at [867, 491] on span "Giao hàng" at bounding box center [858, 494] width 46 height 16
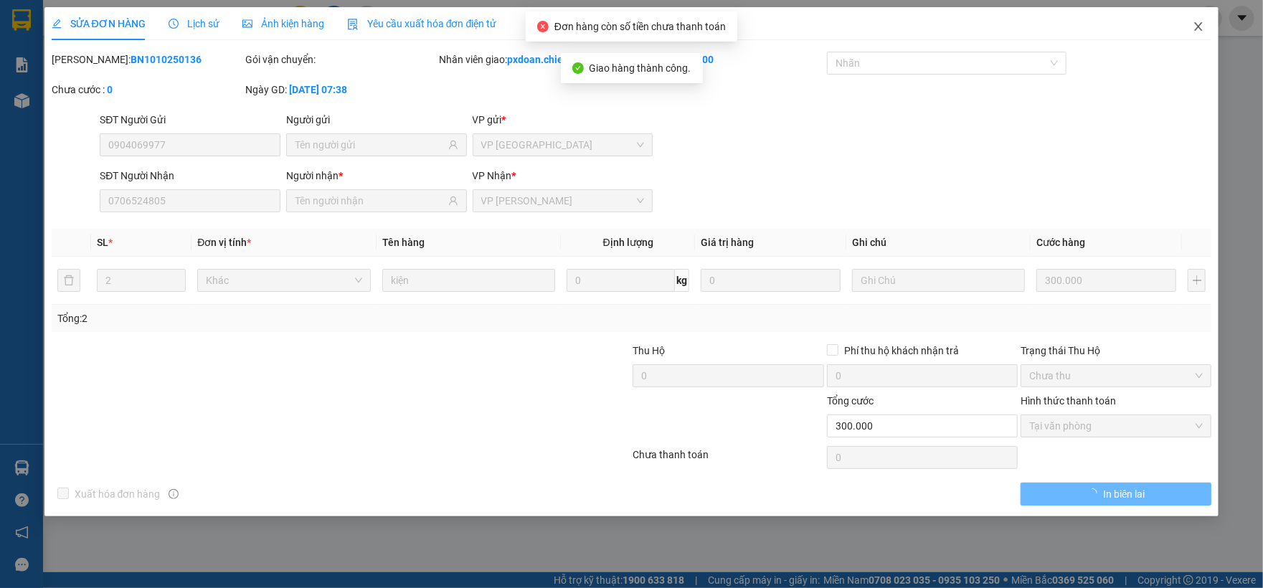
click at [1192, 32] on span "Close" at bounding box center [1199, 27] width 40 height 40
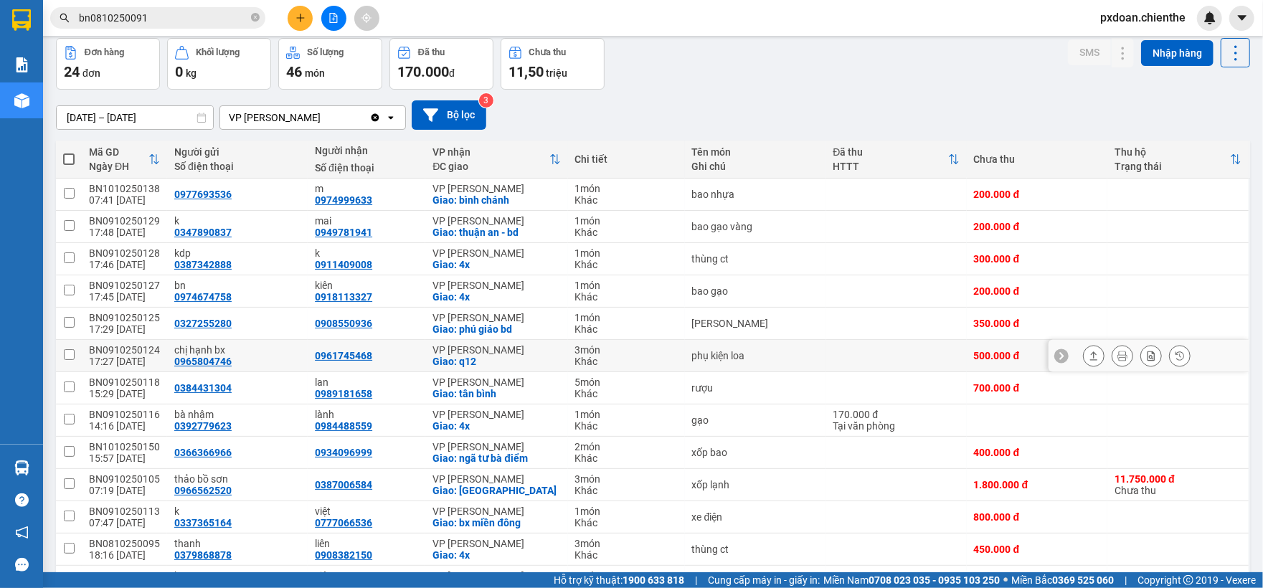
scroll to position [95, 0]
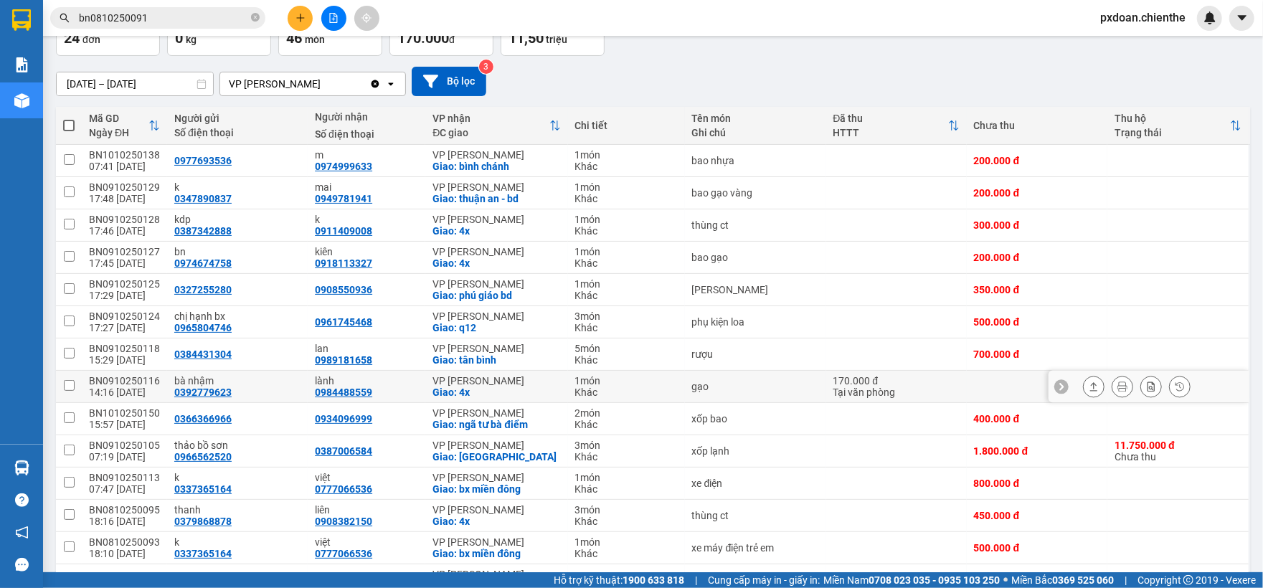
click at [1089, 390] on icon at bounding box center [1094, 387] width 10 height 10
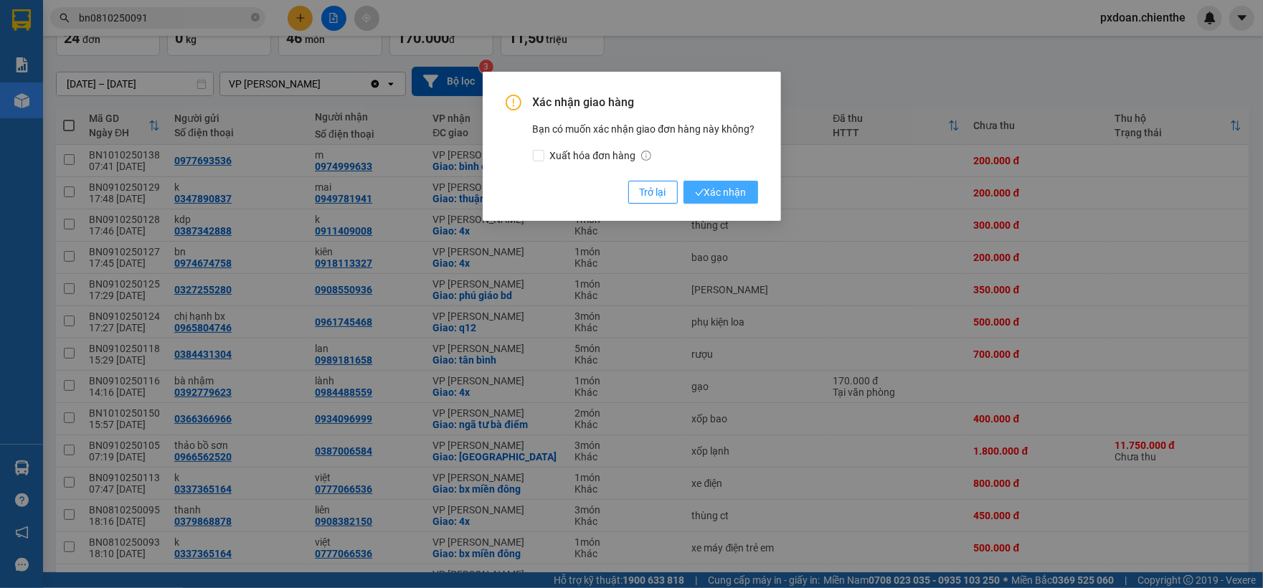
click at [718, 187] on span "Xác nhận" at bounding box center [721, 192] width 52 height 16
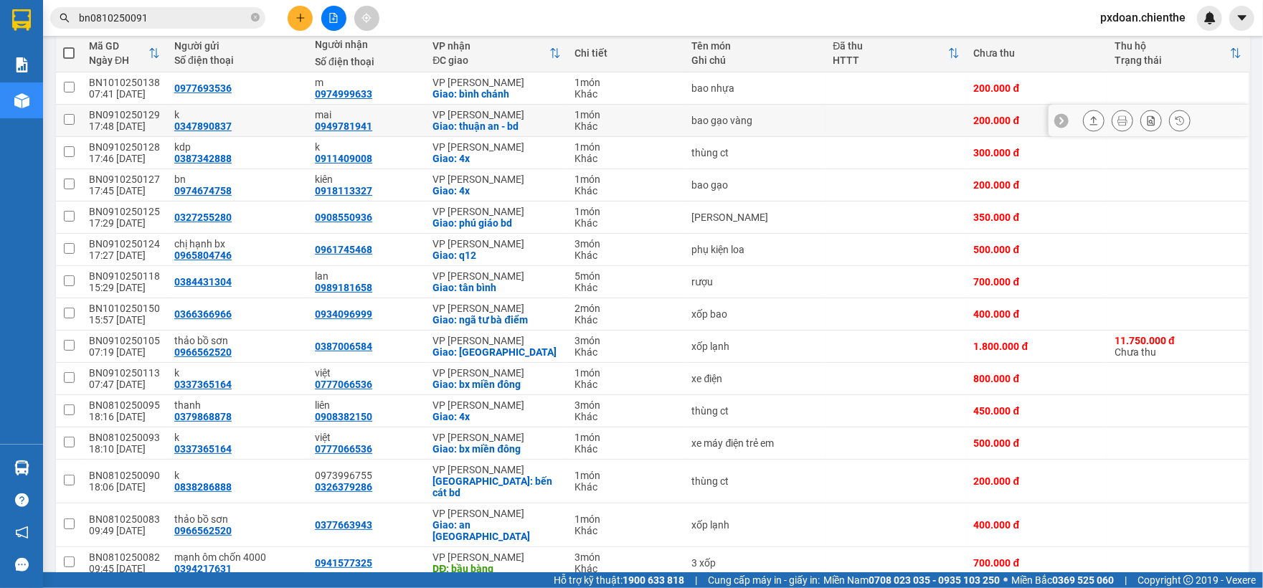
scroll to position [193, 0]
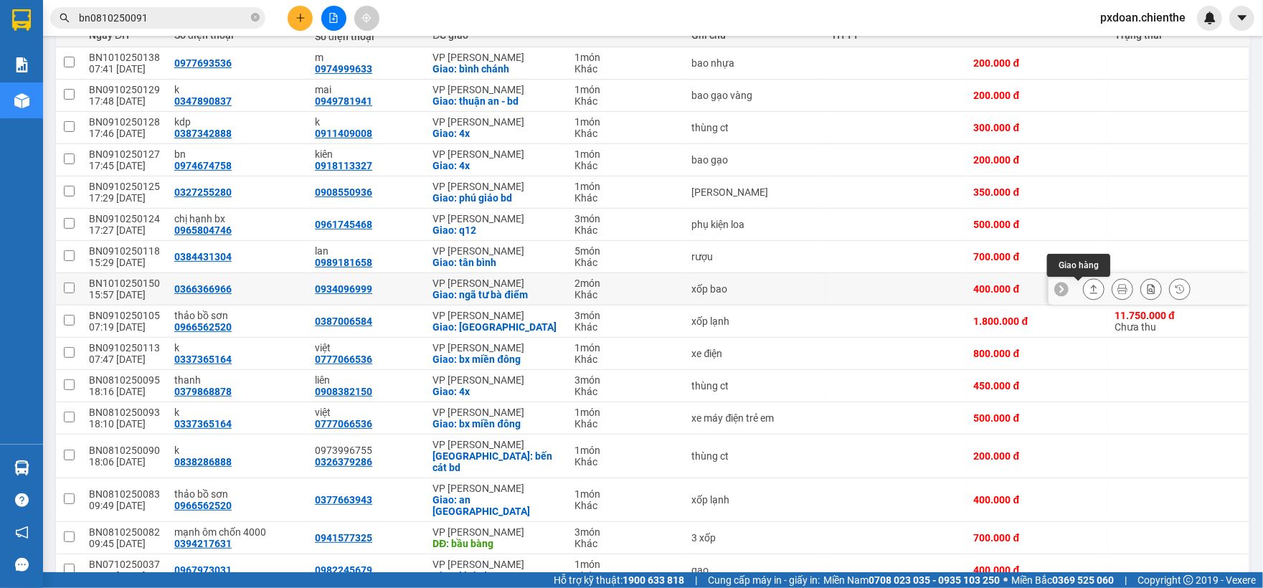
click at [1085, 294] on button at bounding box center [1094, 289] width 20 height 25
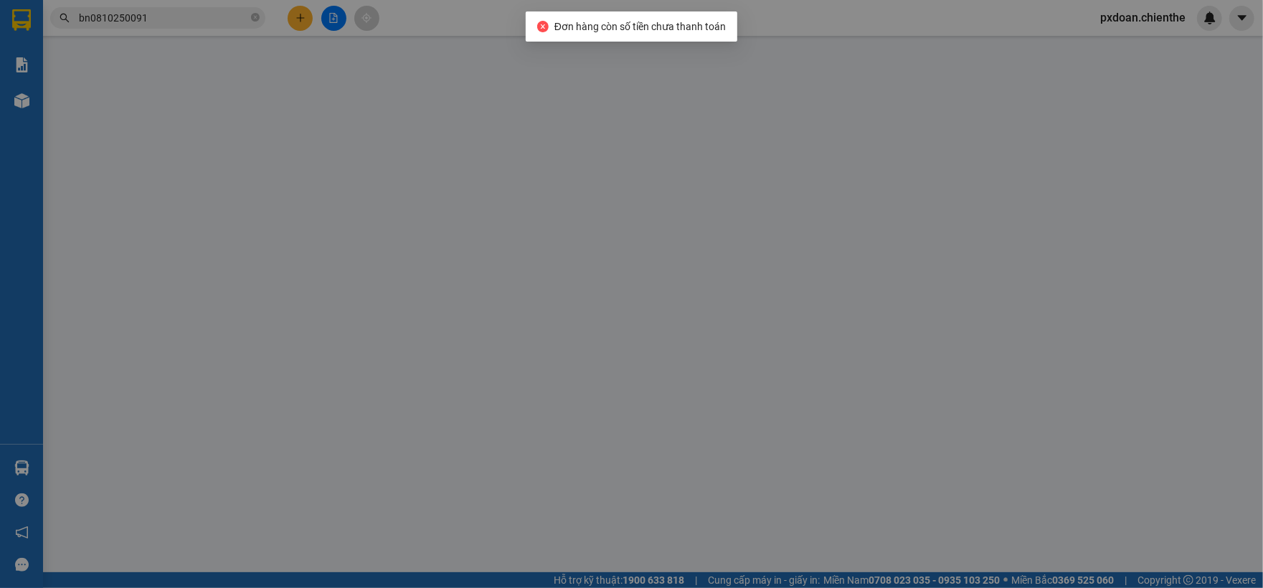
type input "0366366966"
type input "0934096999"
type input "0"
type input "400.000"
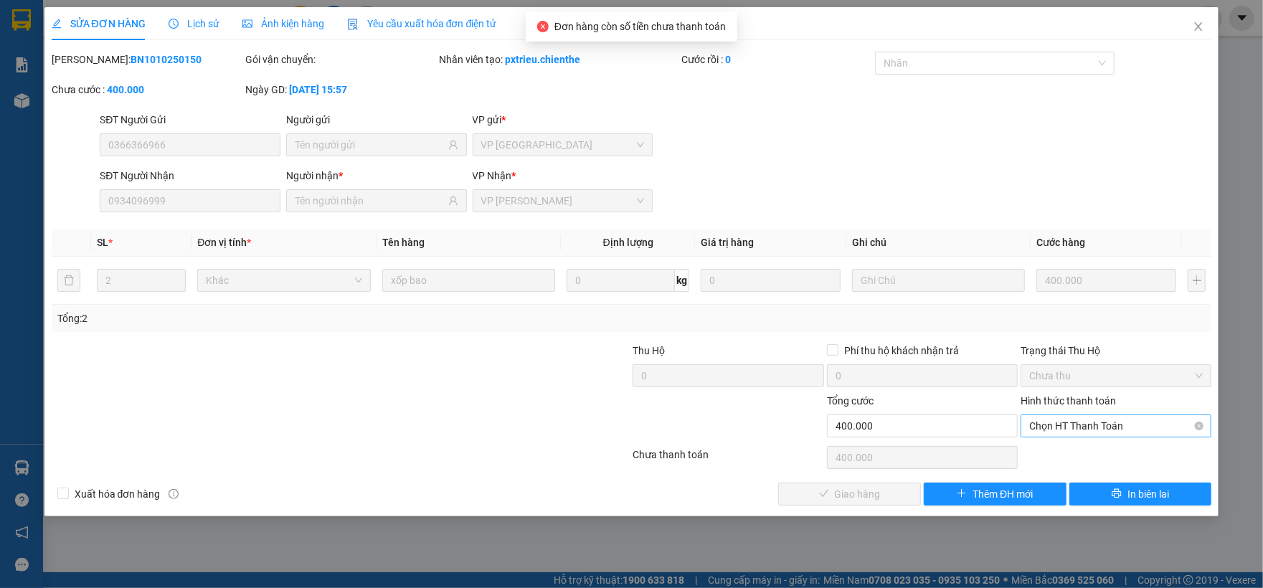
click at [1085, 425] on span "Chọn HT Thanh Toán" at bounding box center [1116, 426] width 174 height 22
drag, startPoint x: 1078, startPoint y: 454, endPoint x: 1060, endPoint y: 457, distance: 18.2
type input "0"
drag, startPoint x: 875, startPoint y: 491, endPoint x: 968, endPoint y: 386, distance: 139.8
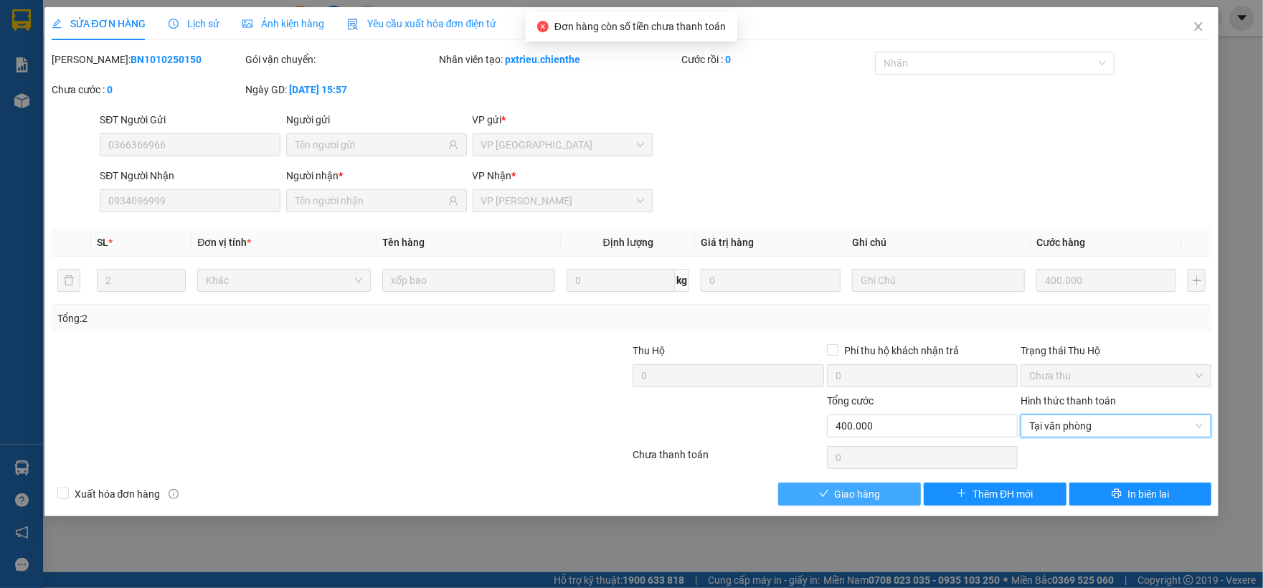
click at [878, 489] on span "Giao hàng" at bounding box center [858, 494] width 46 height 16
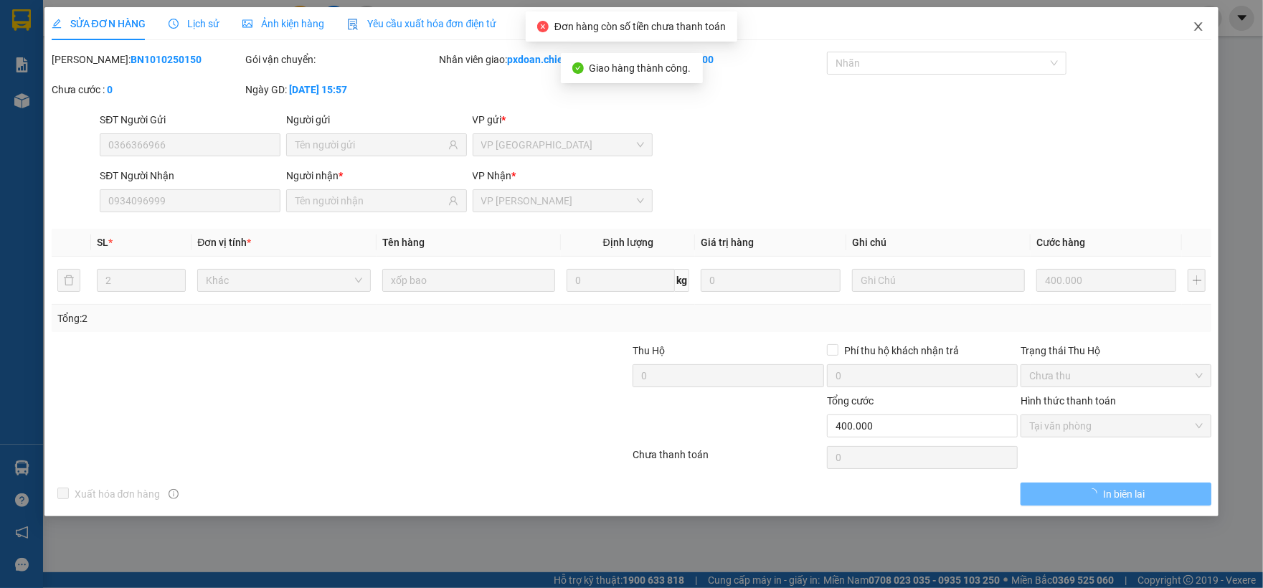
click at [1200, 33] on span "Close" at bounding box center [1199, 27] width 40 height 40
